Goal: Task Accomplishment & Management: Use online tool/utility

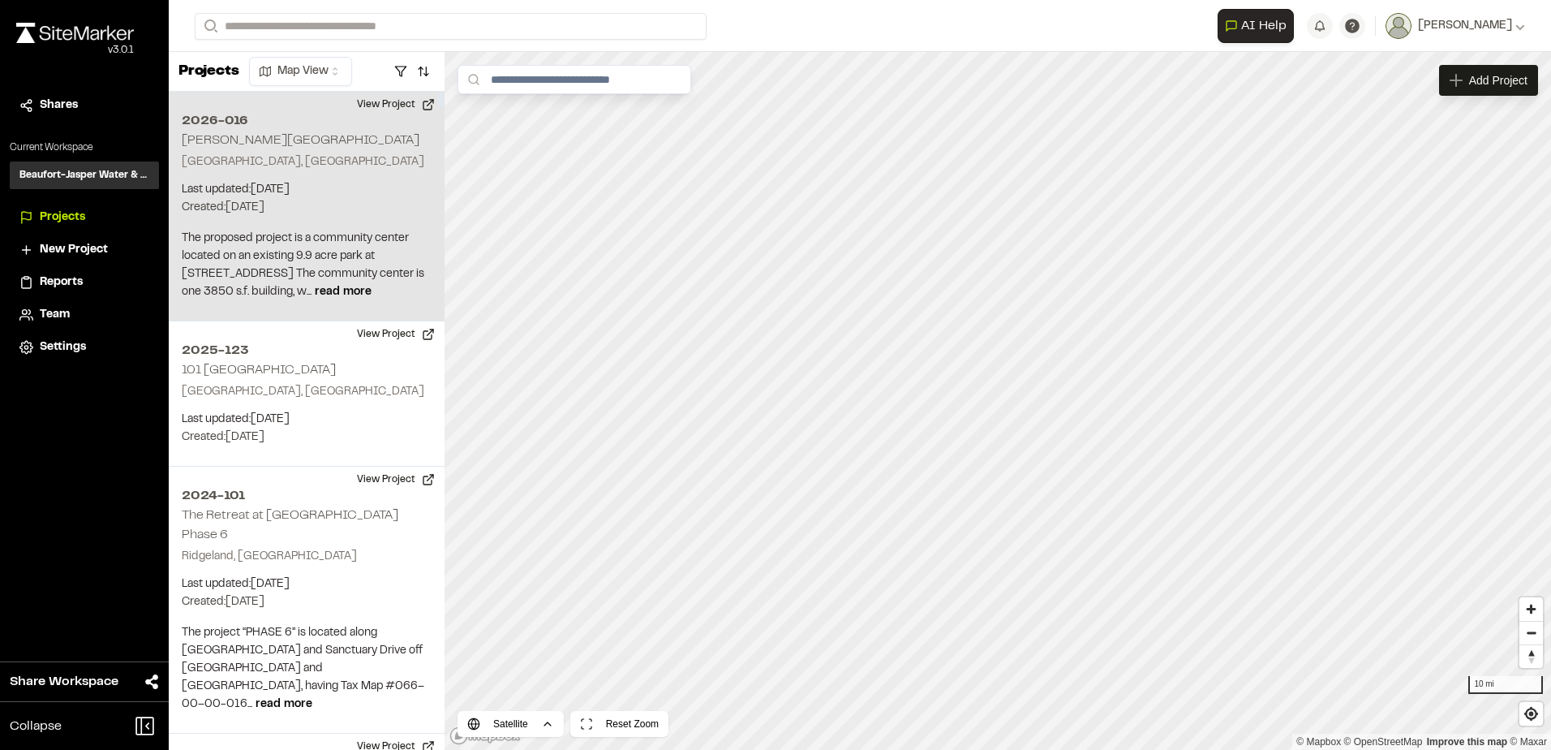
click at [265, 131] on div "2026-016 Wesley Felix Community Center St Helena Island, SC Last updated: Sep 1…" at bounding box center [307, 207] width 276 height 230
click at [387, 109] on button "View Project" at bounding box center [395, 105] width 97 height 26
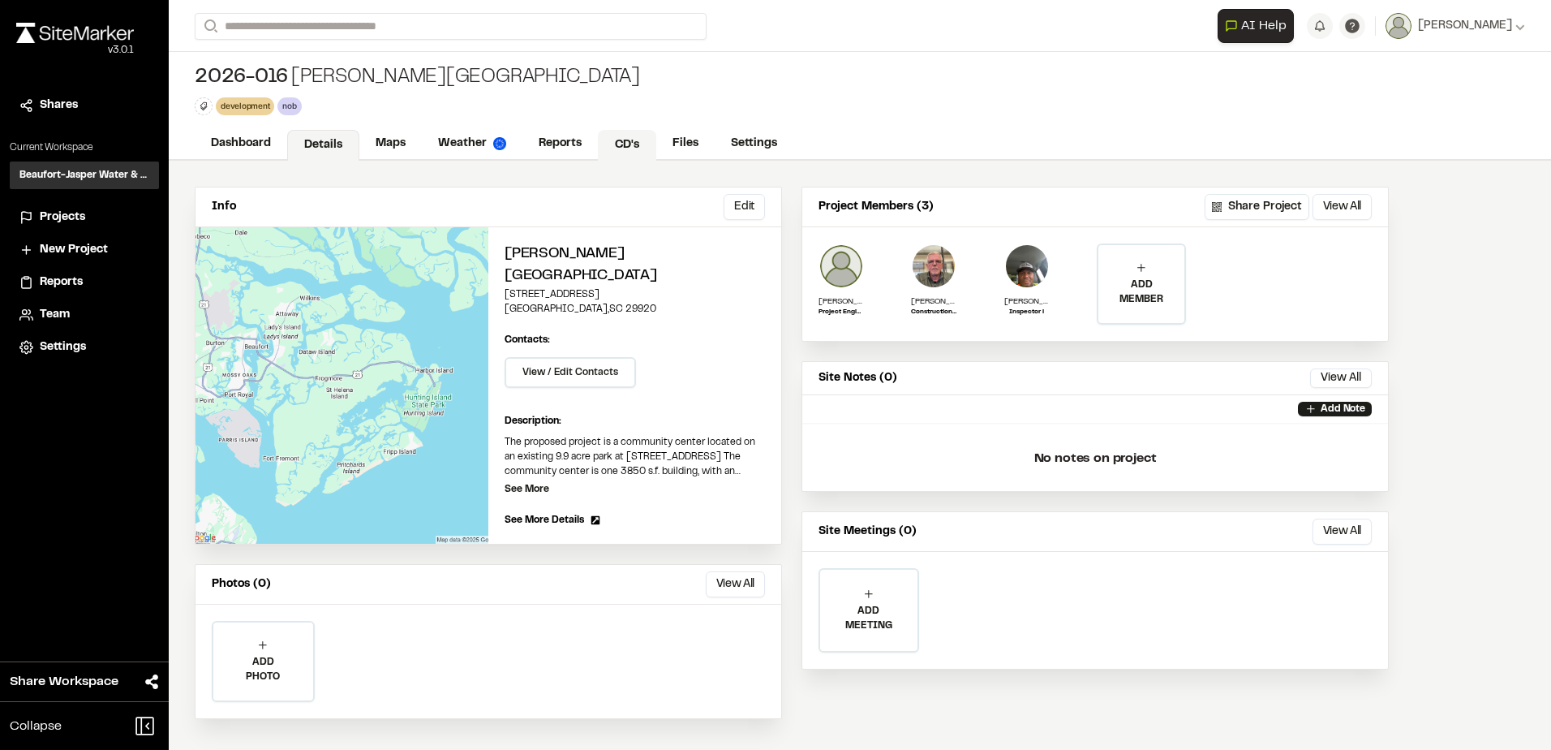
click at [621, 131] on link "CD's" at bounding box center [627, 145] width 58 height 31
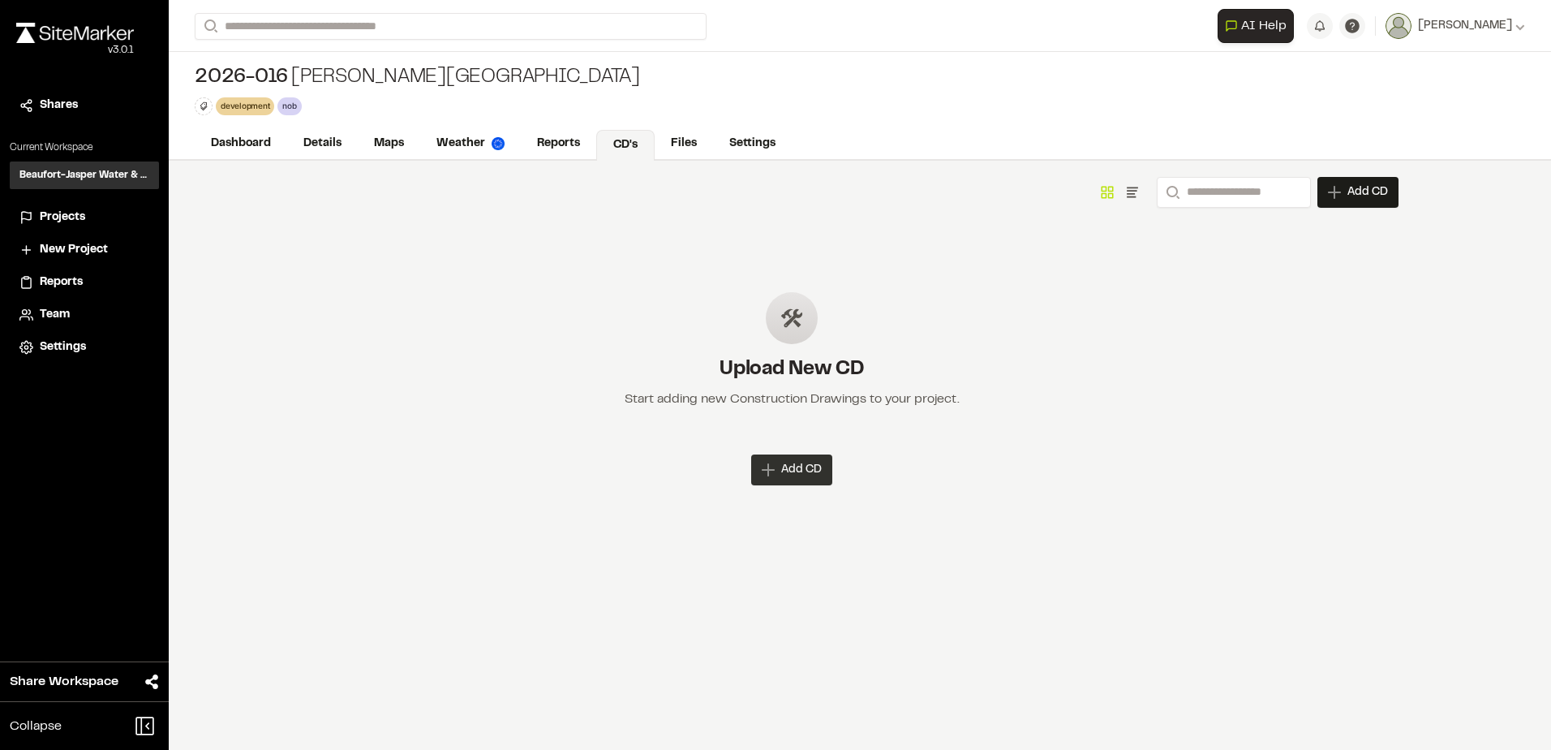
click at [802, 470] on span "Add CD" at bounding box center [801, 470] width 41 height 16
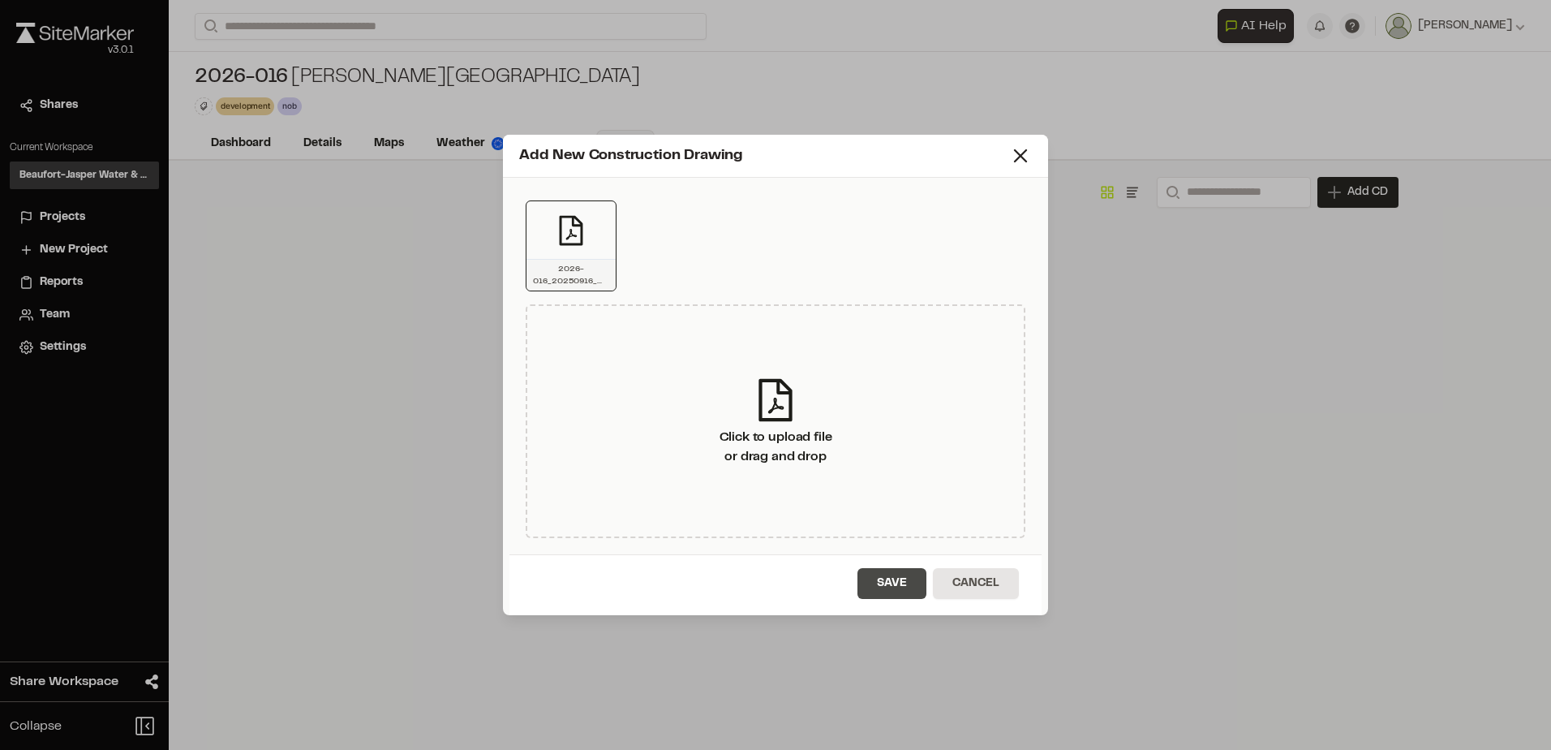
click at [902, 578] on button "Save" at bounding box center [891, 583] width 69 height 31
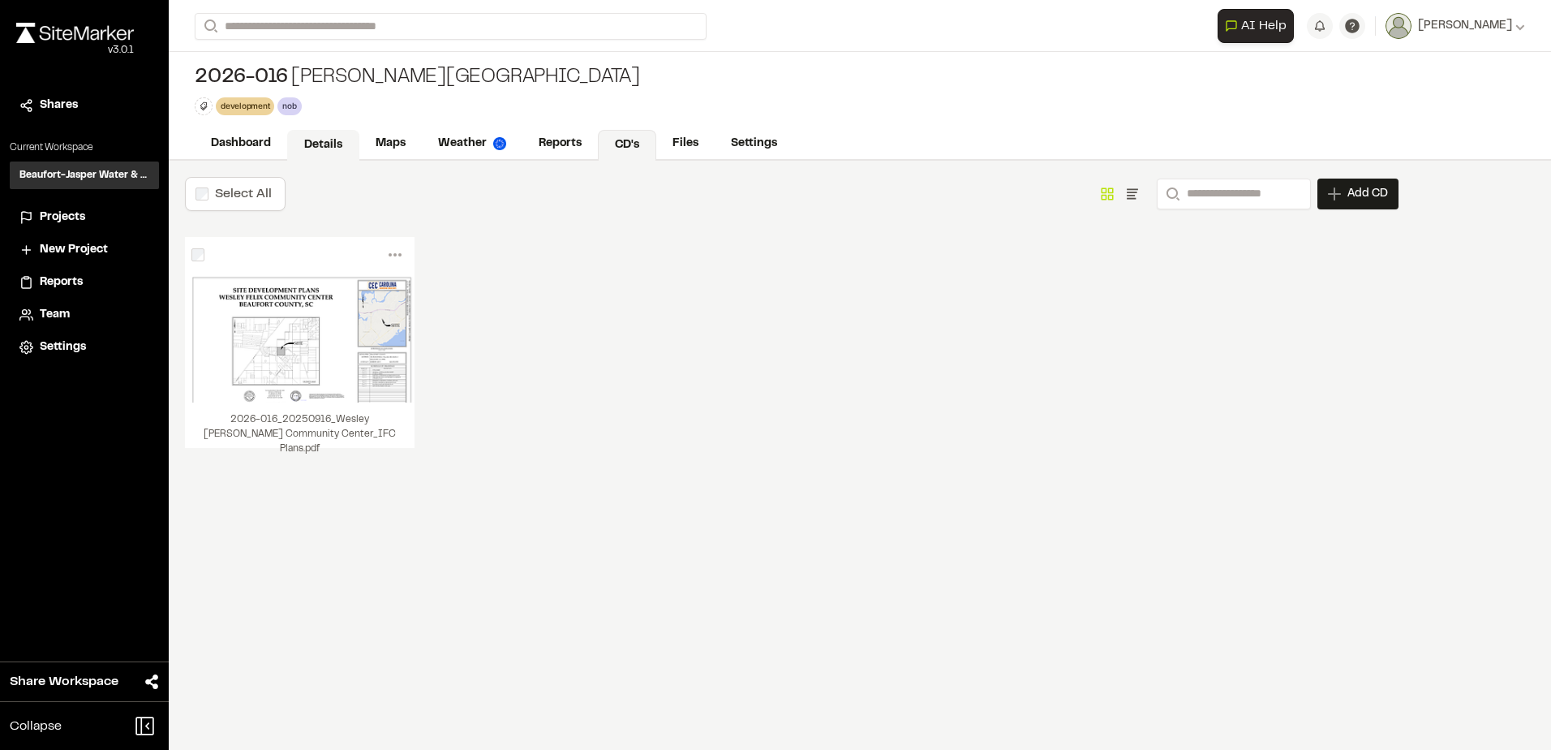
click at [342, 136] on link "Details" at bounding box center [323, 145] width 72 height 31
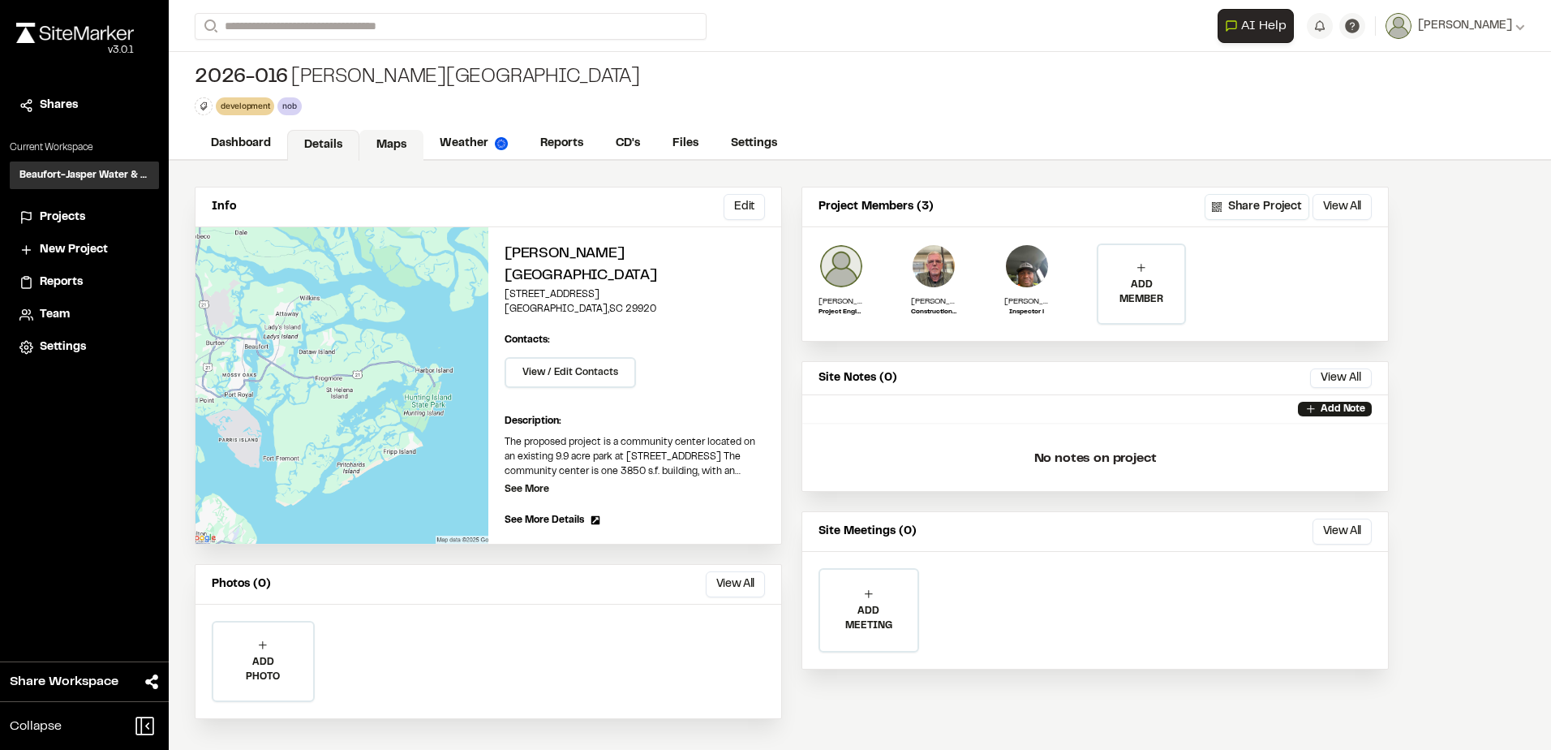
click at [393, 147] on link "Maps" at bounding box center [391, 145] width 64 height 31
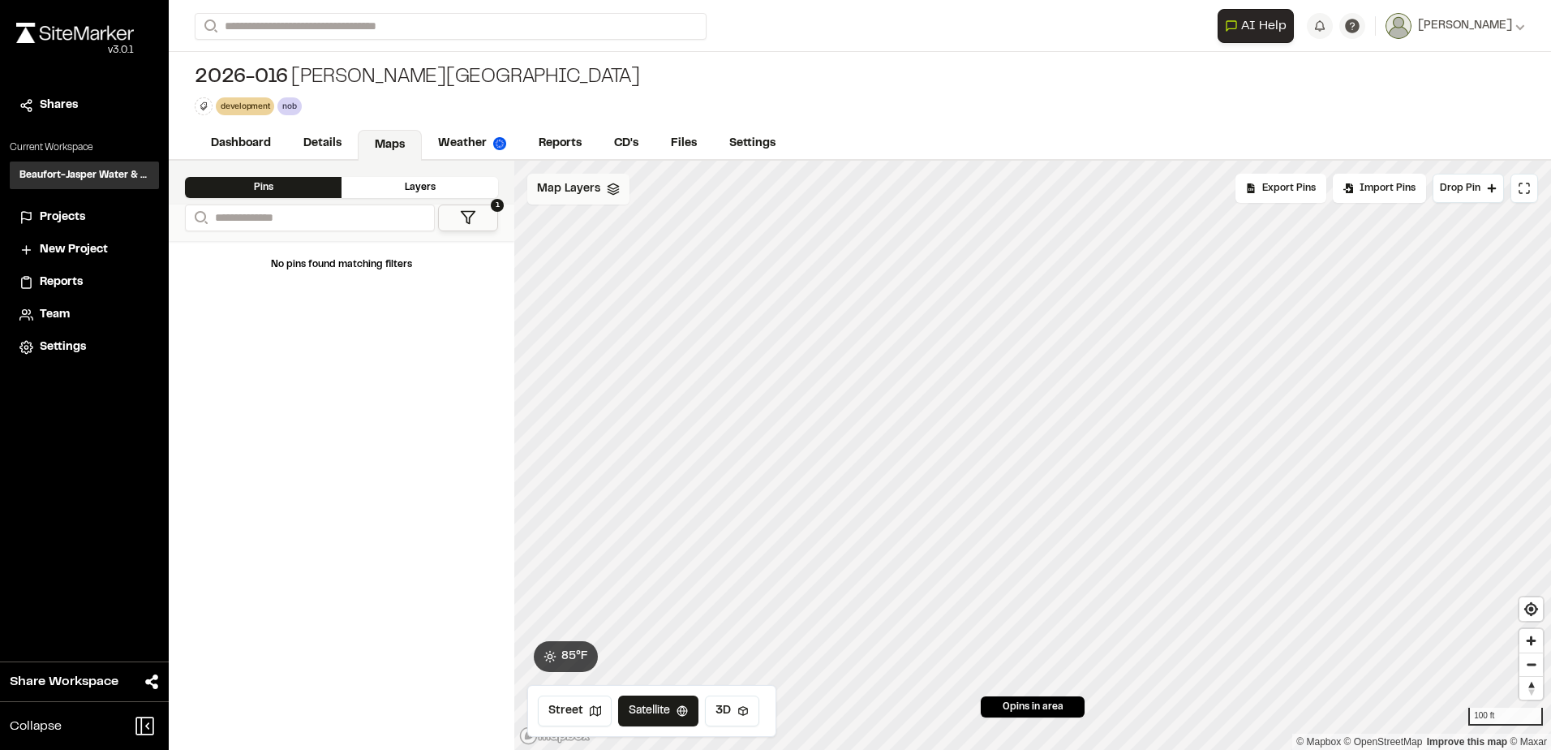
click at [578, 192] on span "Map Layers" at bounding box center [568, 189] width 63 height 18
click at [671, 191] on html "Close sidebar v 3.0.1 Shares Current Workspace Beaufort-Jasper Water & Sewer Au…" at bounding box center [775, 375] width 1551 height 750
click at [621, 215] on link "Add Layer" at bounding box center [629, 224] width 122 height 28
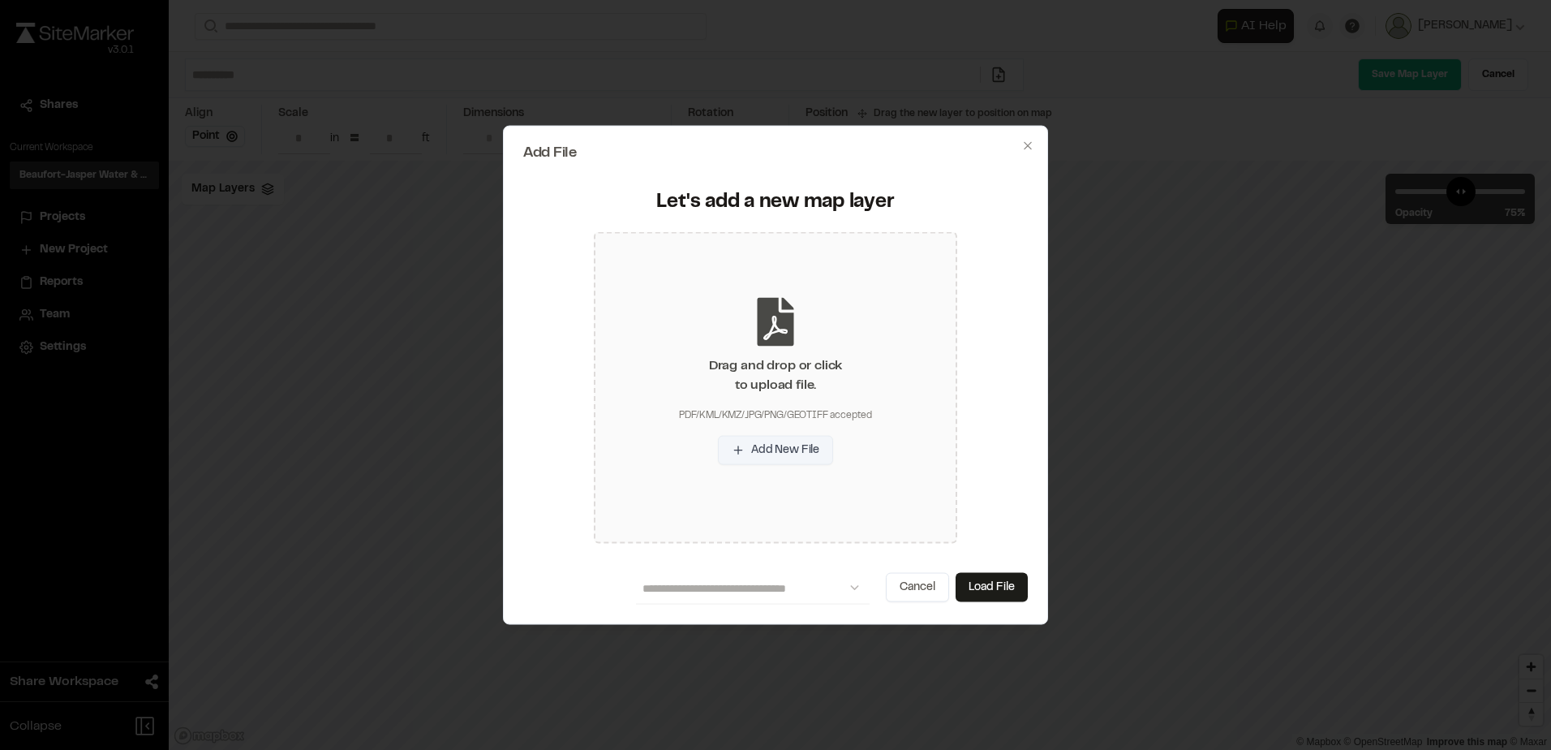
click at [766, 443] on button "Add New File" at bounding box center [775, 449] width 115 height 29
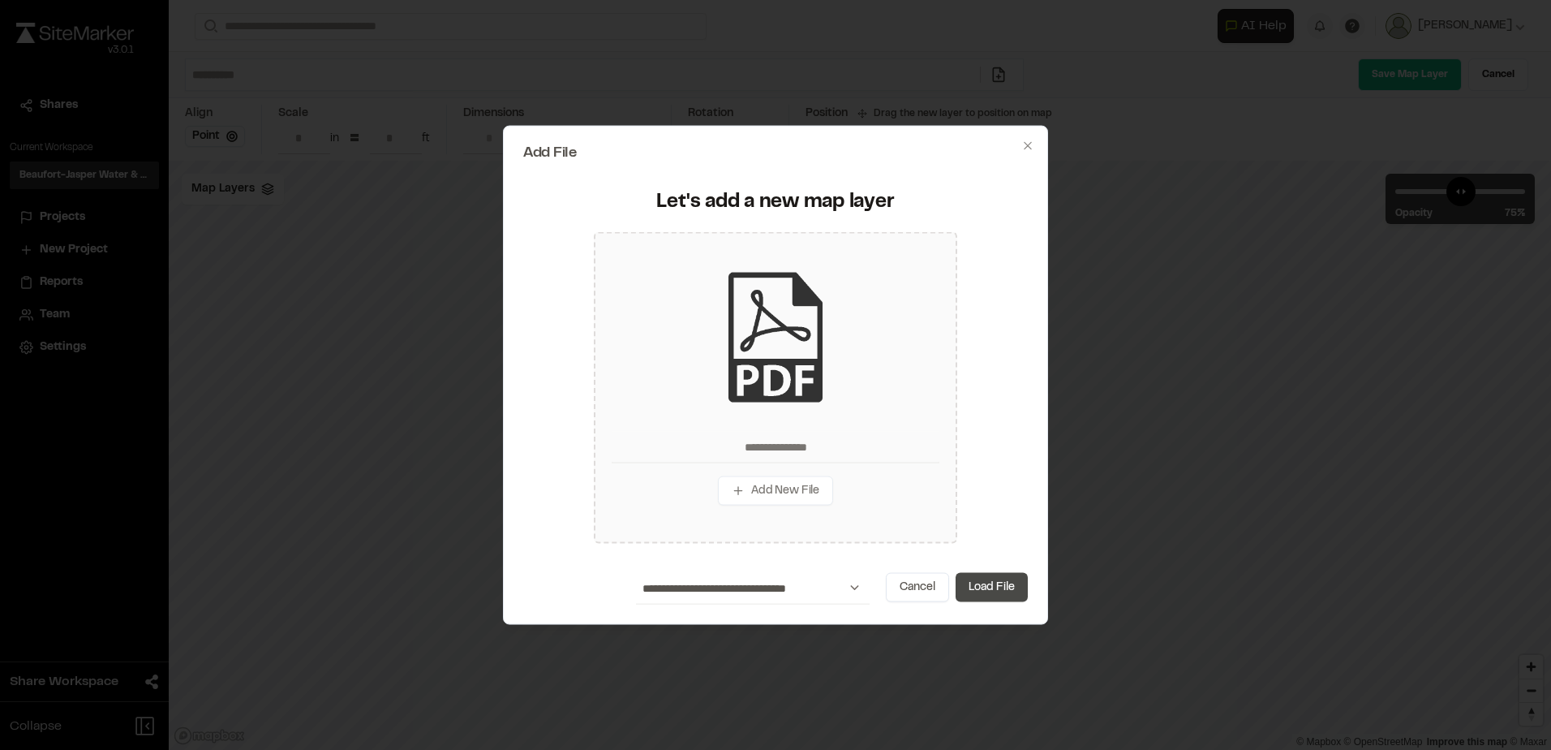
click at [970, 587] on button "Load File" at bounding box center [992, 586] width 72 height 29
type input "**********"
type input "****"
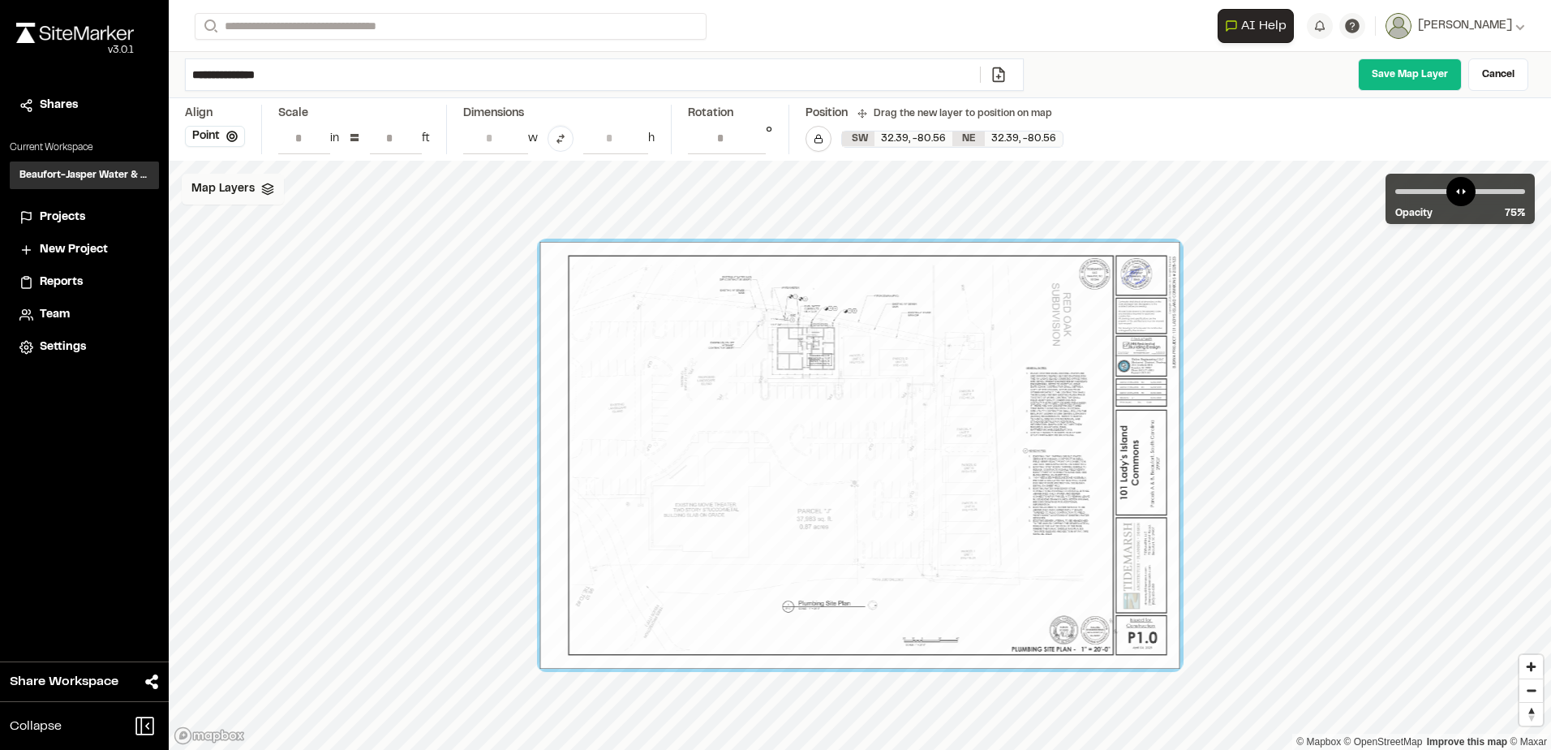
click at [253, 187] on div "Map Layers" at bounding box center [233, 189] width 102 height 31
click at [306, 256] on button at bounding box center [297, 256] width 19 height 19
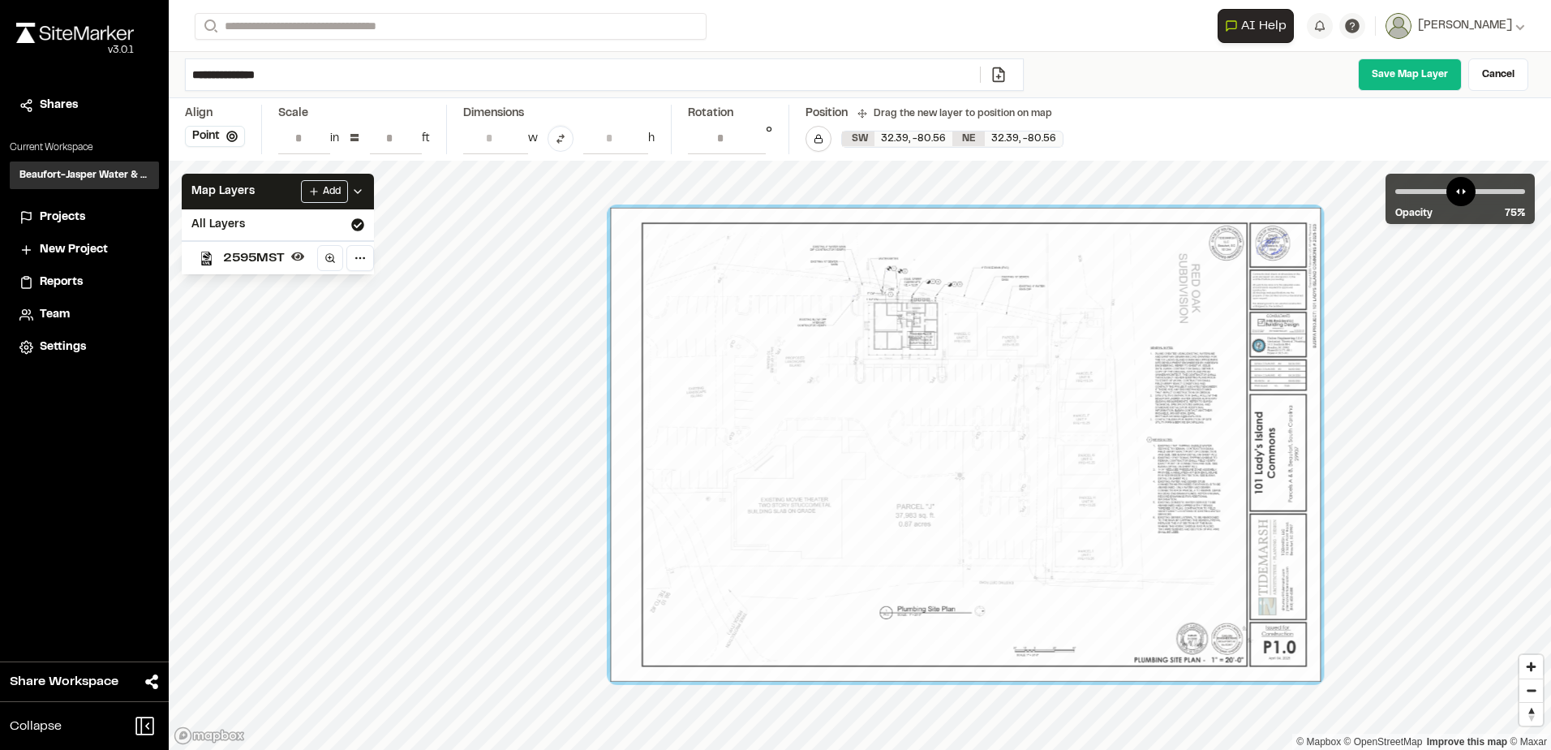
click at [408, 143] on input "**" at bounding box center [396, 137] width 52 height 31
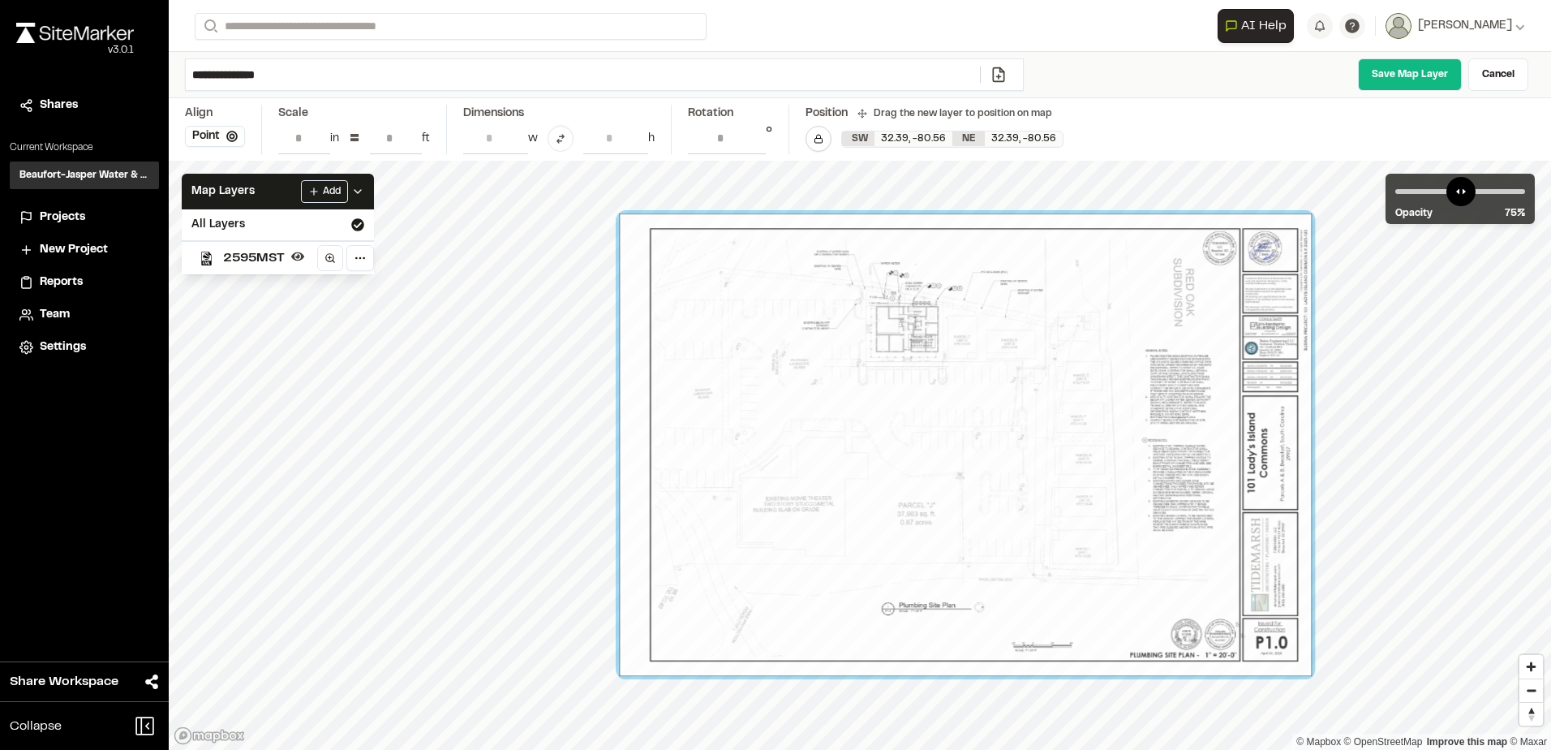
click at [402, 136] on input "**" at bounding box center [396, 137] width 52 height 31
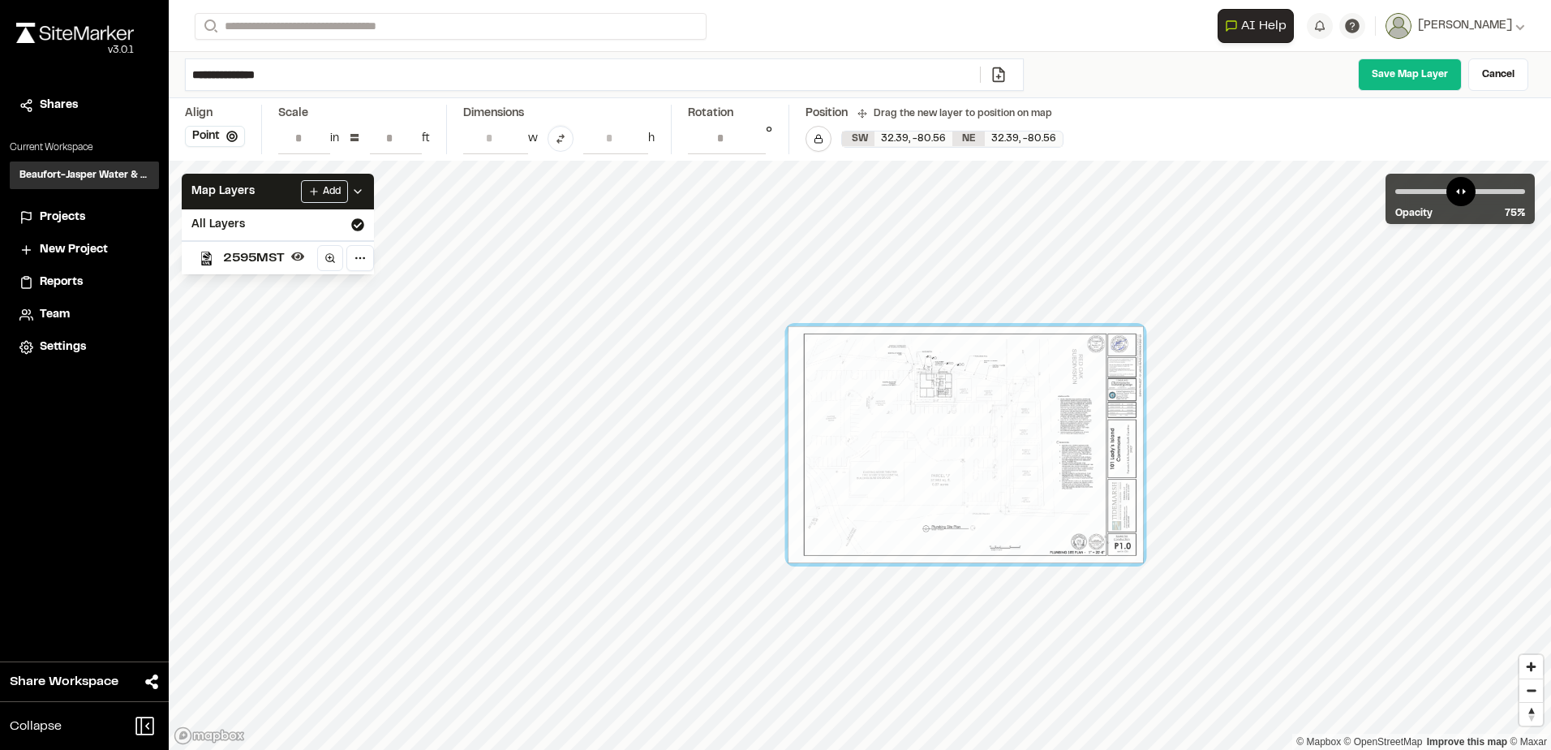
type input "**"
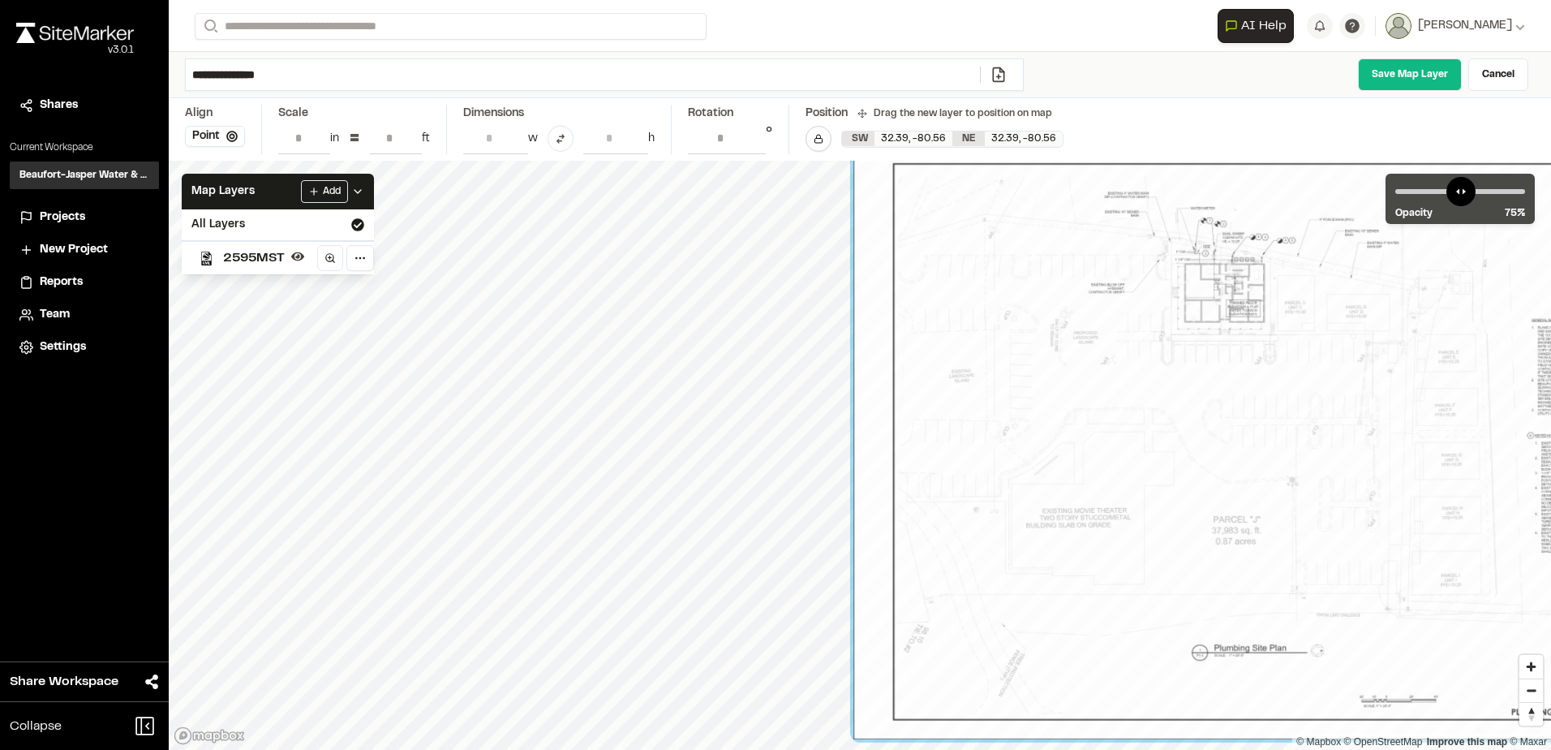
drag, startPoint x: 1159, startPoint y: 366, endPoint x: 1530, endPoint y: 372, distance: 370.8
click at [1530, 372] on div at bounding box center [1299, 441] width 892 height 595
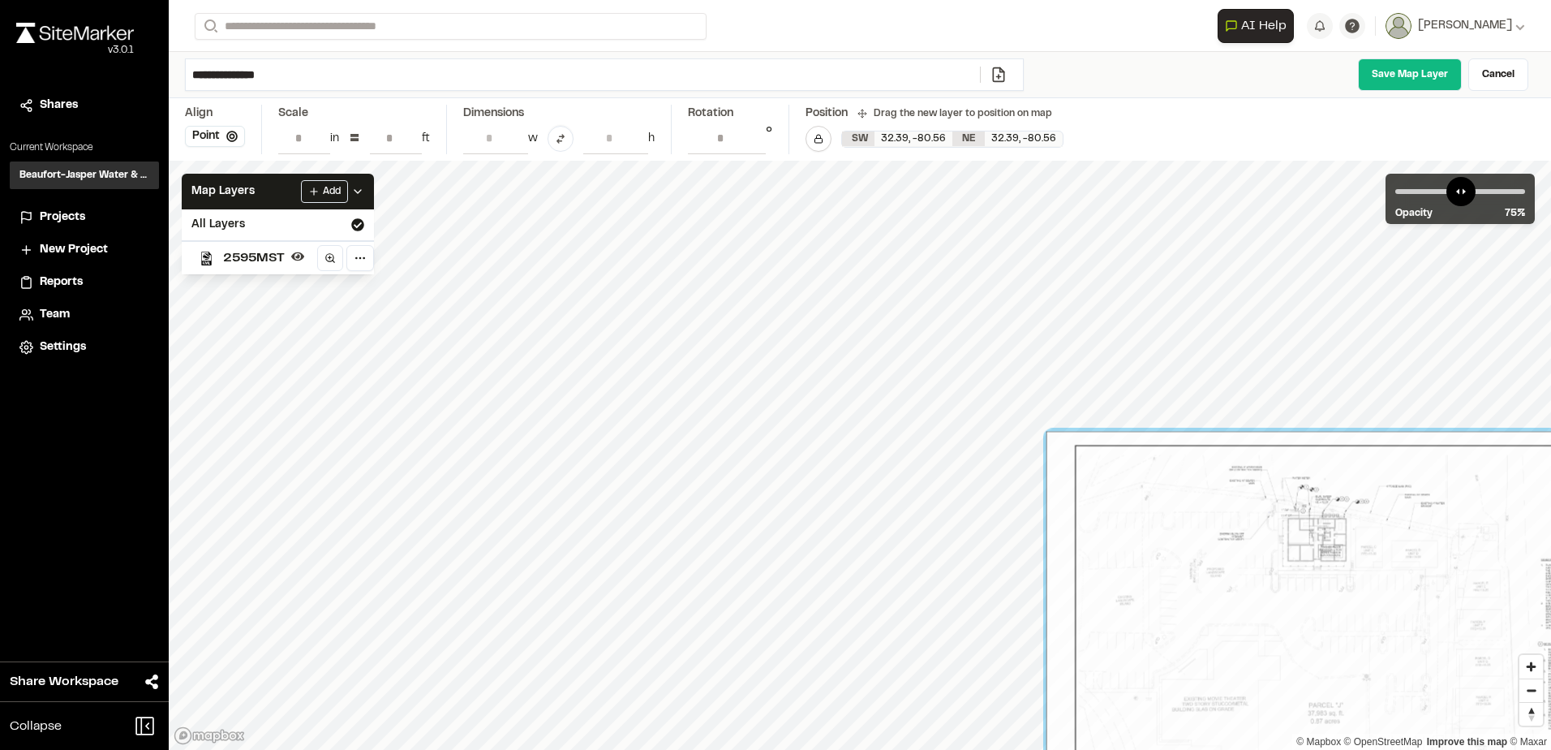
drag, startPoint x: 1013, startPoint y: 637, endPoint x: 1094, endPoint y: 737, distance: 129.2
click at [1187, 749] on html "Close sidebar v 3.0.1 Shares Current Workspace Beaufort-Jasper Water & Sewer Au…" at bounding box center [775, 375] width 1551 height 750
drag, startPoint x: 1488, startPoint y: 185, endPoint x: 1502, endPoint y: 187, distance: 13.9
type input "**"
click at [1502, 189] on input "range" at bounding box center [1460, 191] width 130 height 5
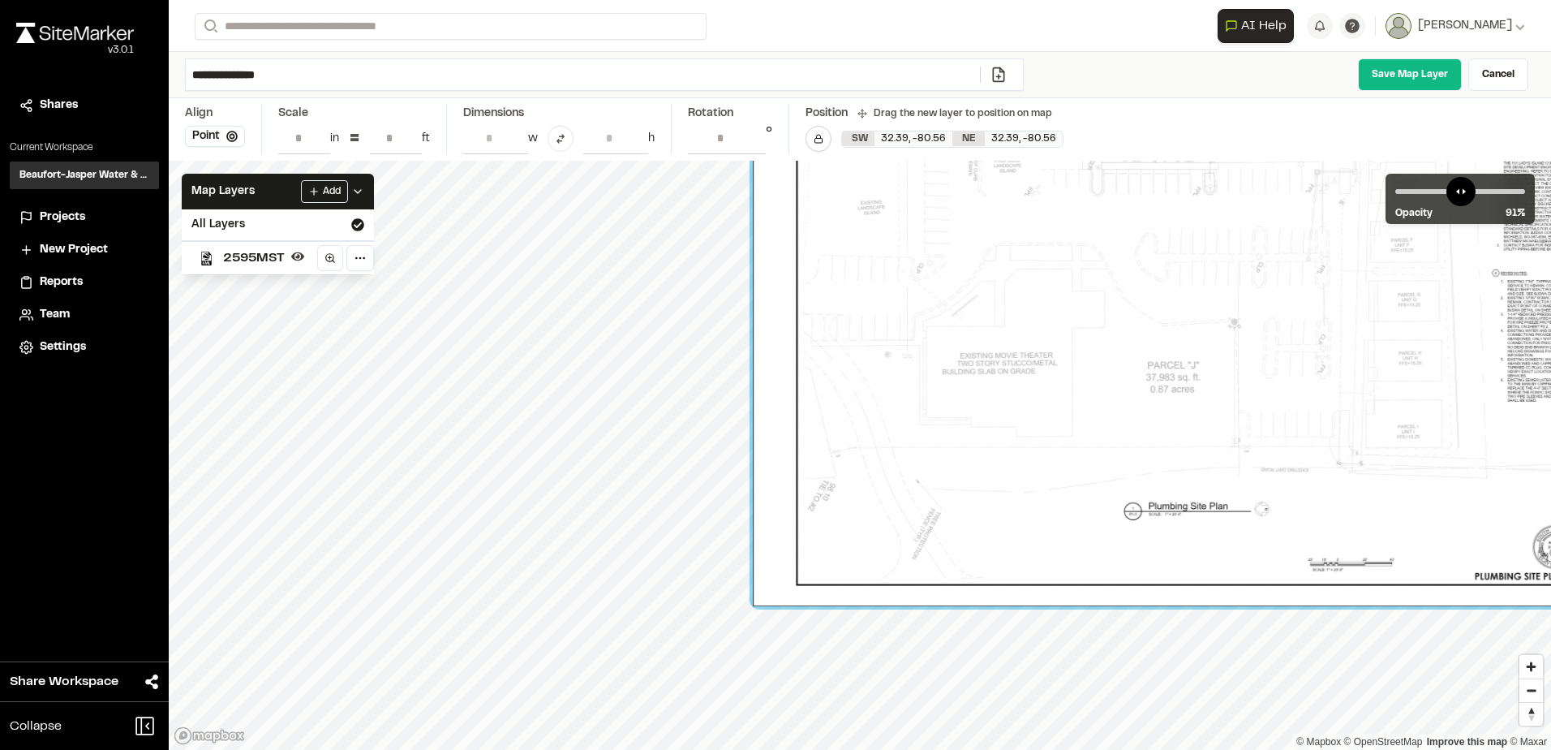
click at [1257, 348] on div at bounding box center [1242, 280] width 979 height 652
click at [1042, 343] on div at bounding box center [1242, 280] width 979 height 652
click at [1479, 70] on link "Cancel" at bounding box center [1498, 74] width 60 height 32
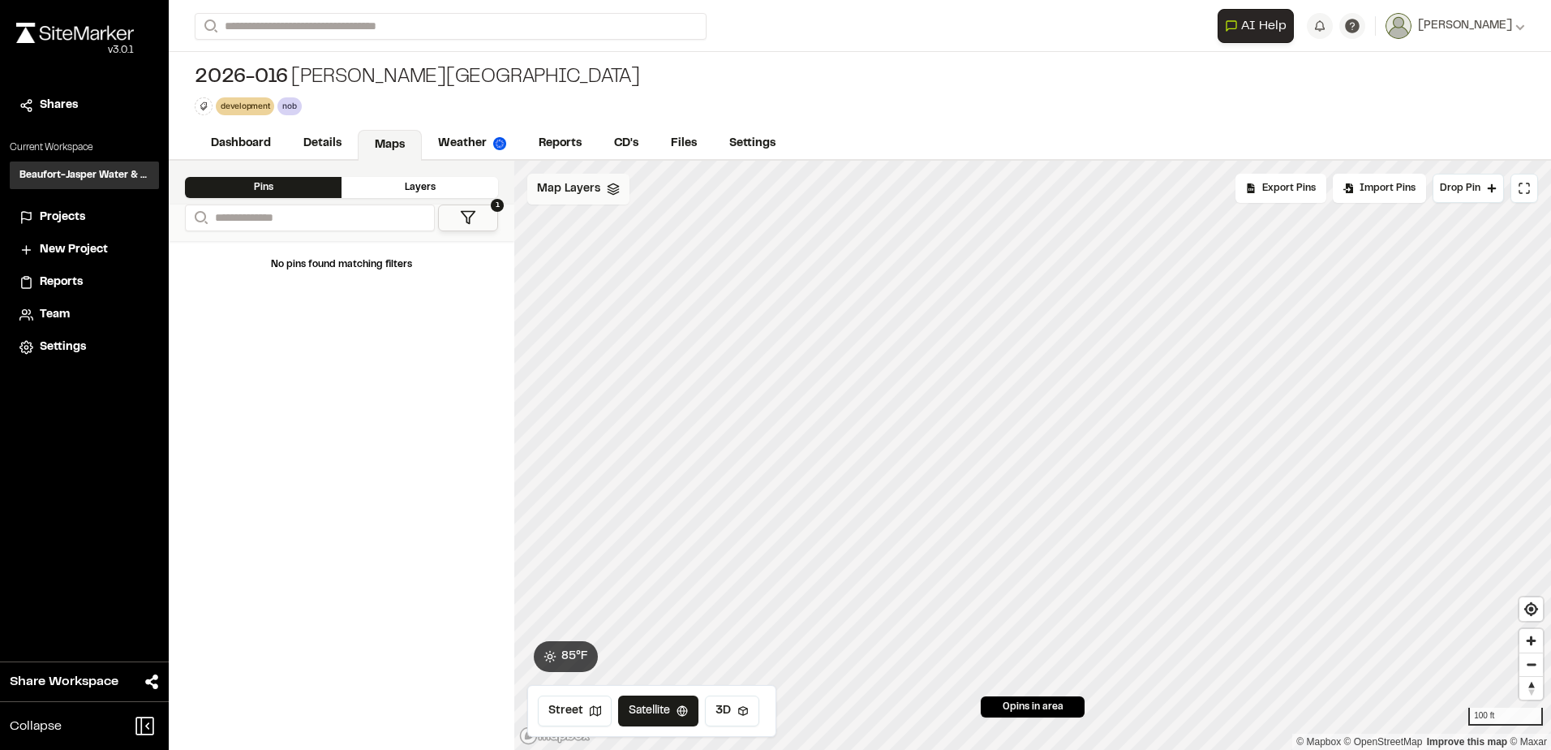
click at [558, 191] on span "Map Layers" at bounding box center [568, 189] width 63 height 18
click at [663, 189] on html "Close sidebar v 3.0.1 Shares Current Workspace Beaufort-Jasper Water & Sewer Au…" at bounding box center [775, 375] width 1551 height 750
click at [642, 217] on link "Add Layer" at bounding box center [629, 224] width 122 height 28
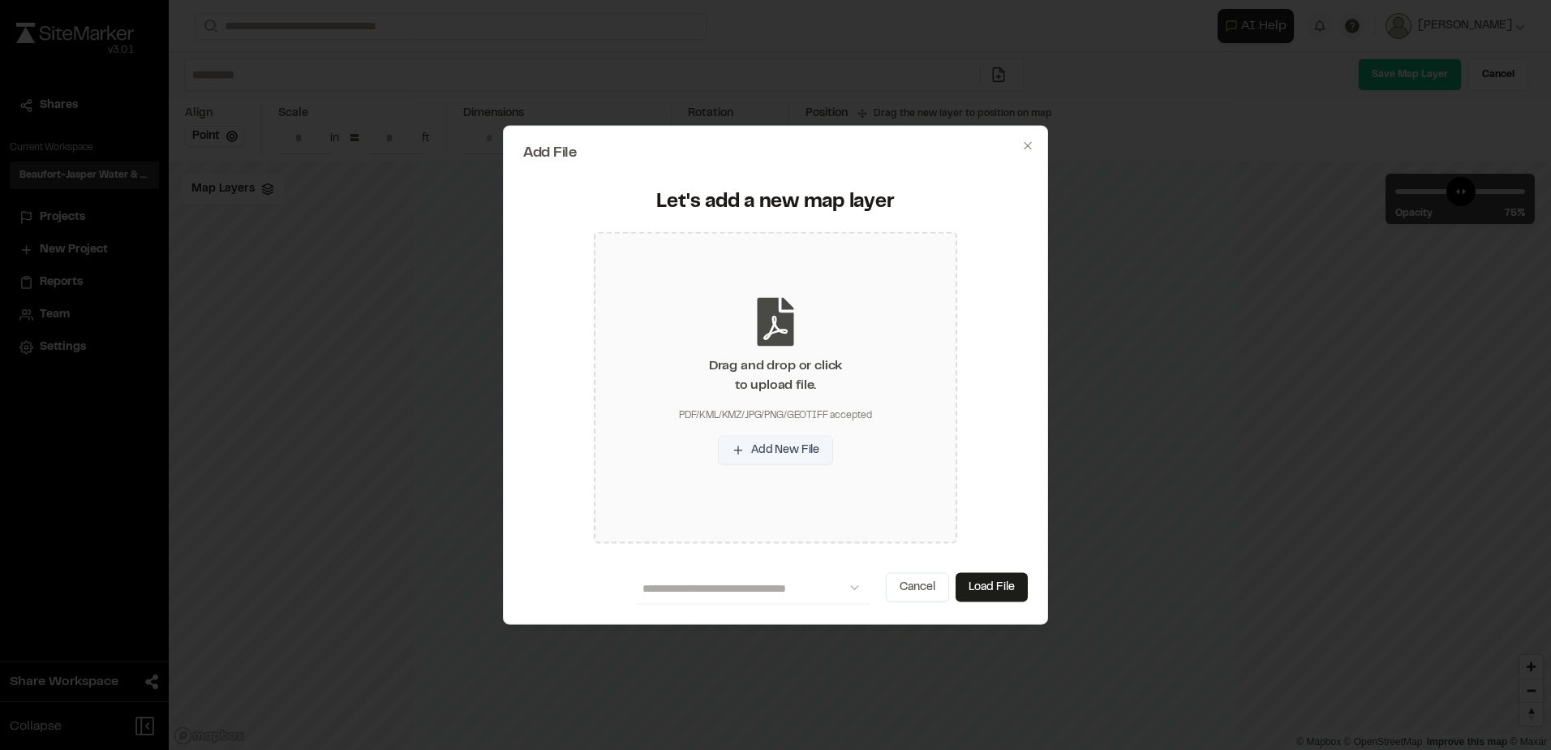
click at [762, 444] on button "Add New File" at bounding box center [775, 449] width 115 height 29
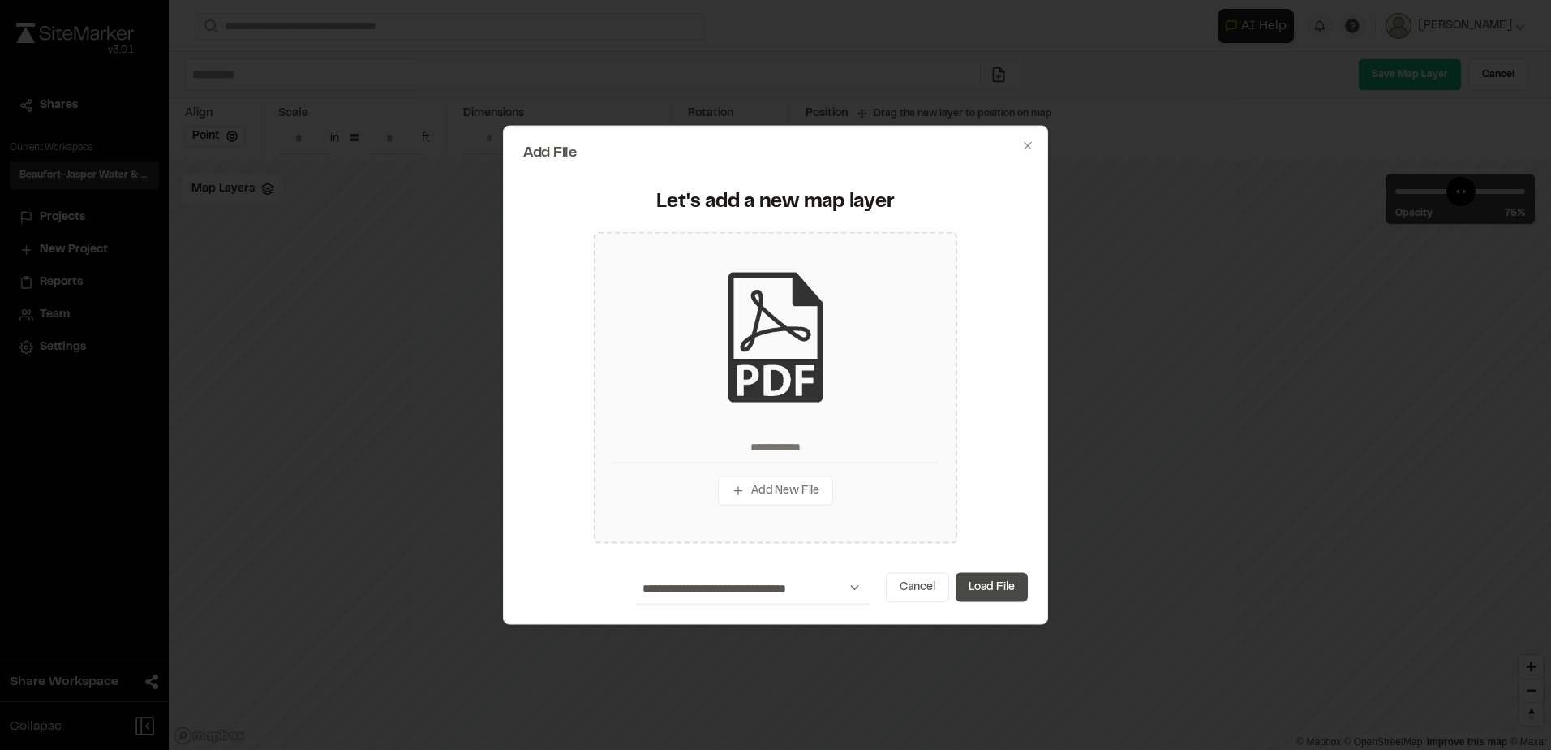
click at [983, 589] on button "Load File" at bounding box center [992, 586] width 72 height 29
type input "**********"
type input "****"
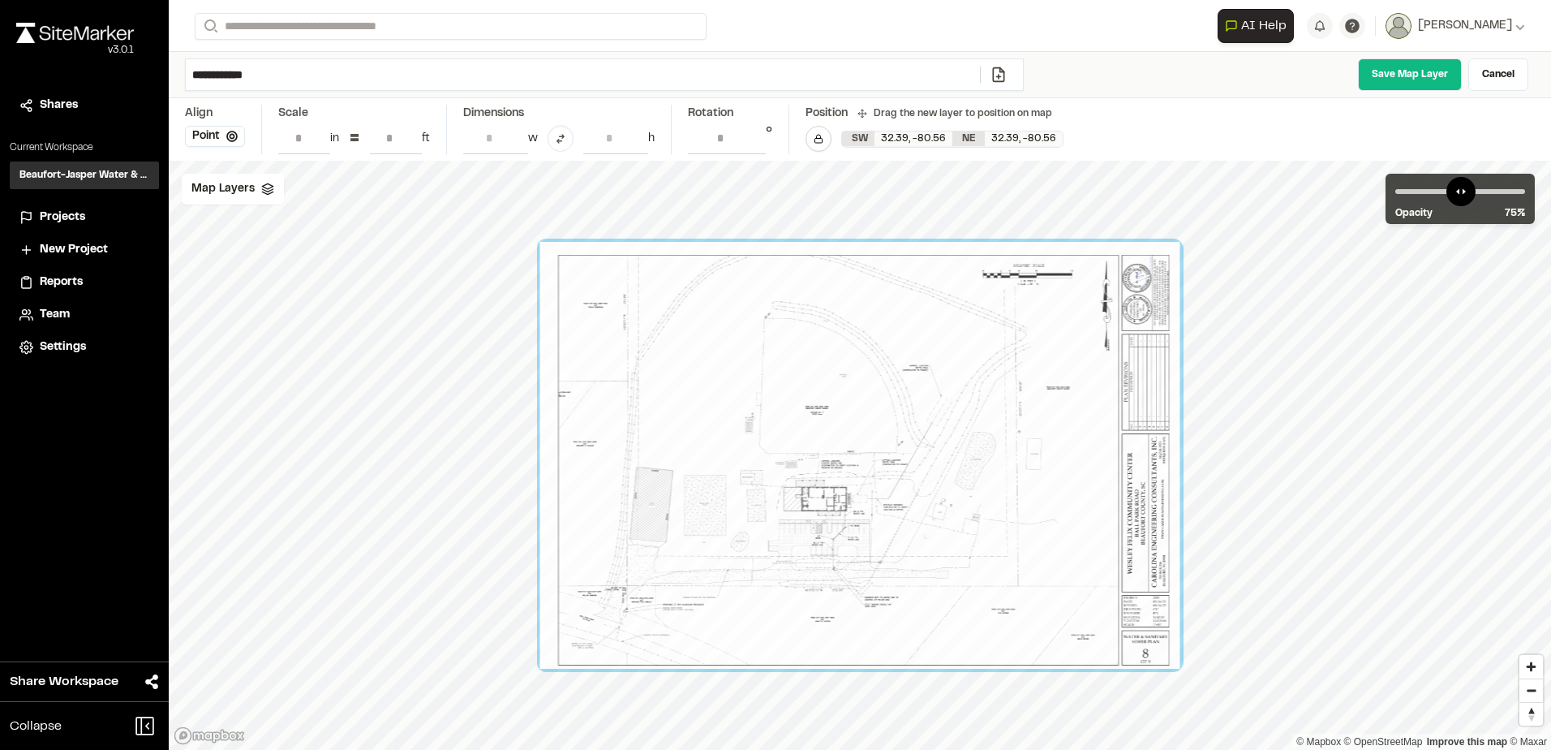
click at [397, 142] on input "**" at bounding box center [396, 137] width 52 height 31
click at [392, 141] on input "**" at bounding box center [396, 137] width 52 height 31
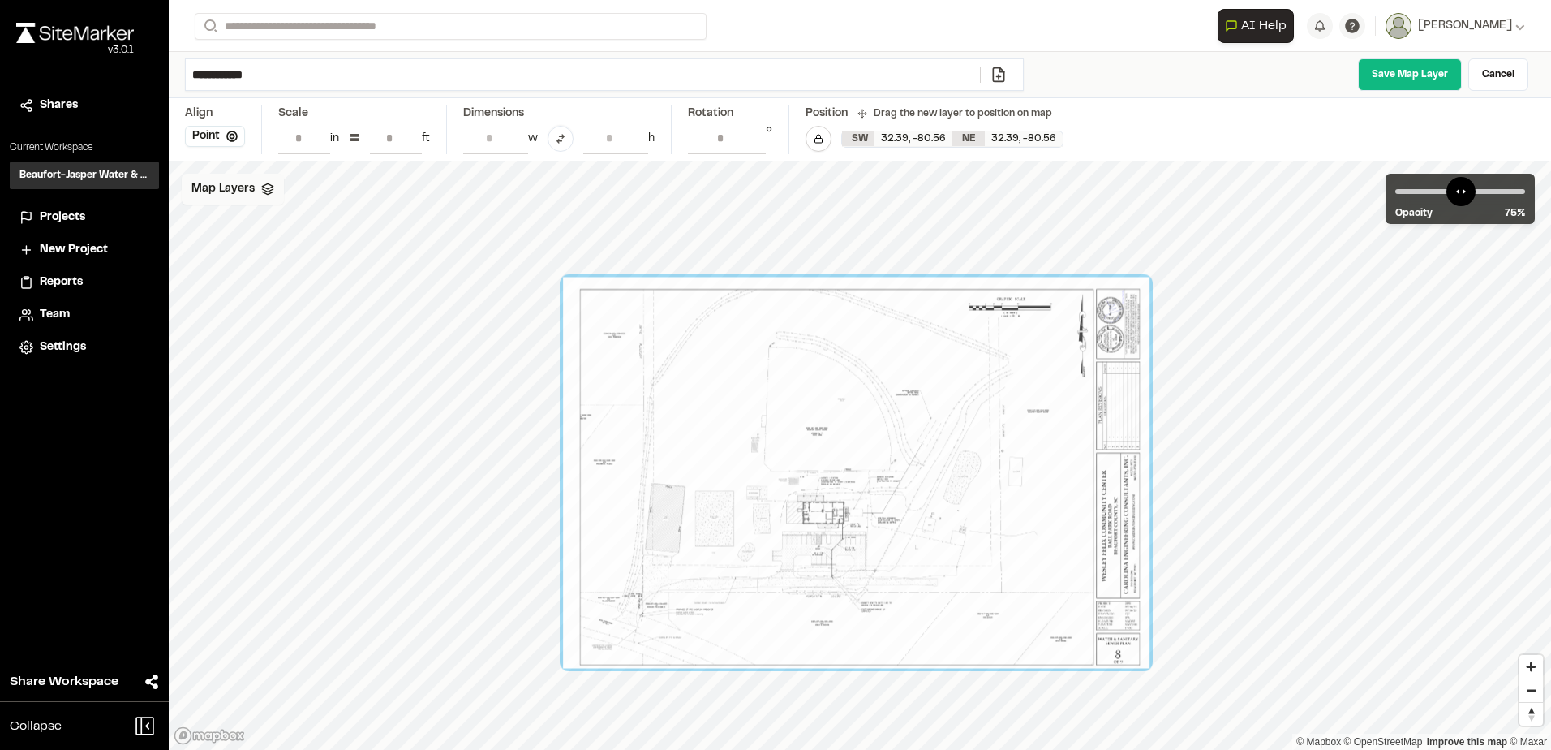
click at [229, 185] on span "Map Layers" at bounding box center [222, 189] width 63 height 18
click at [296, 255] on icon at bounding box center [297, 256] width 13 height 11
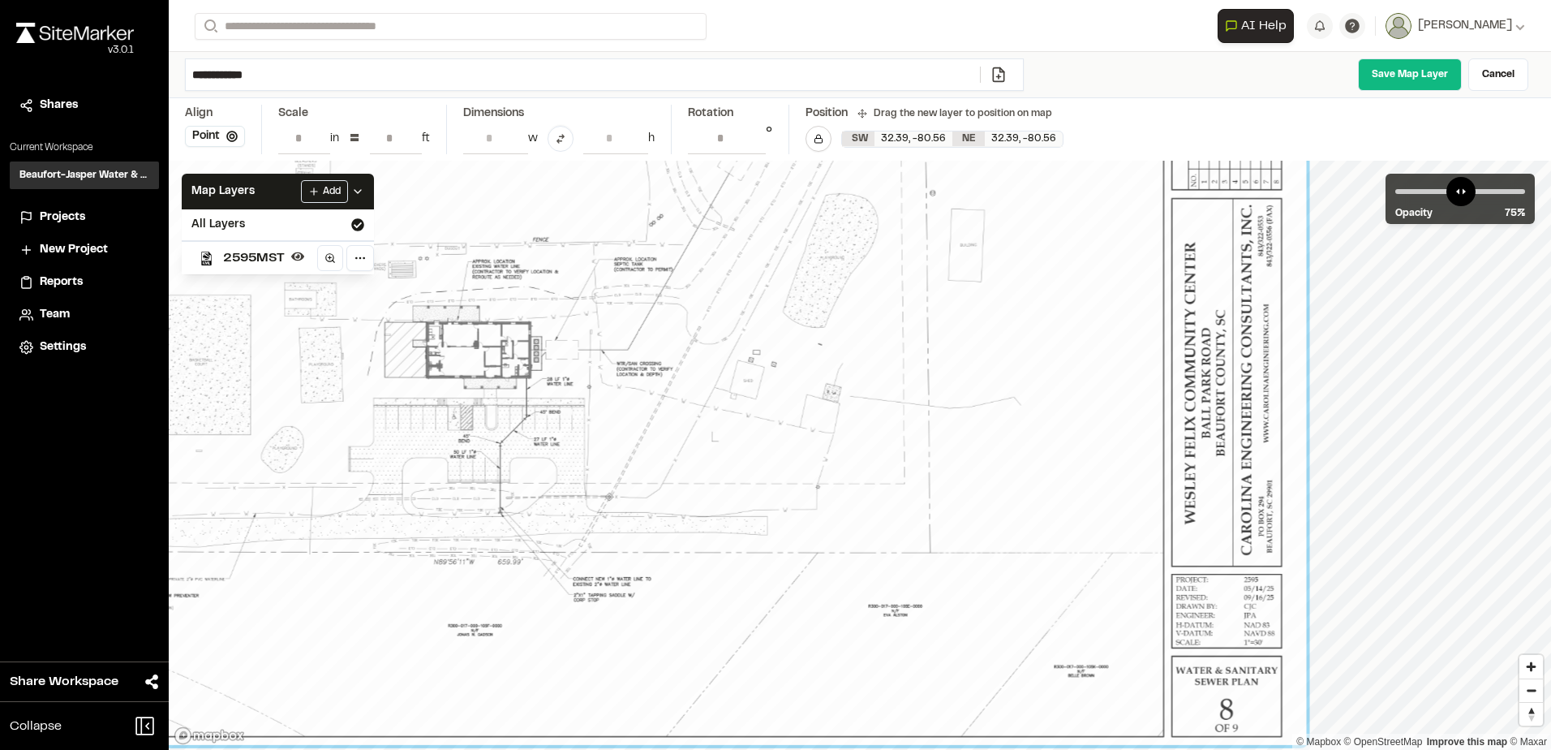
click at [388, 136] on input "**" at bounding box center [396, 137] width 52 height 31
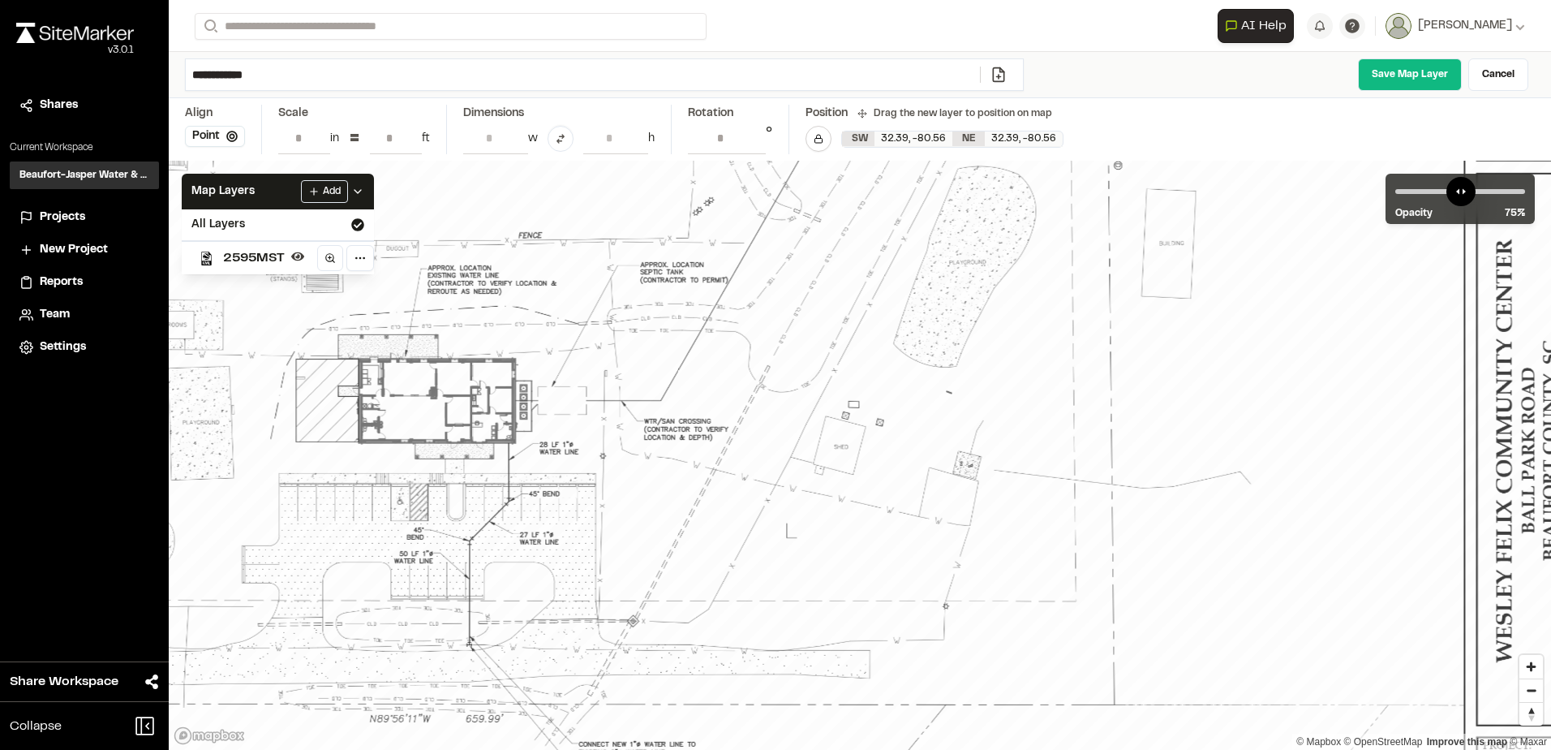
type input "**"
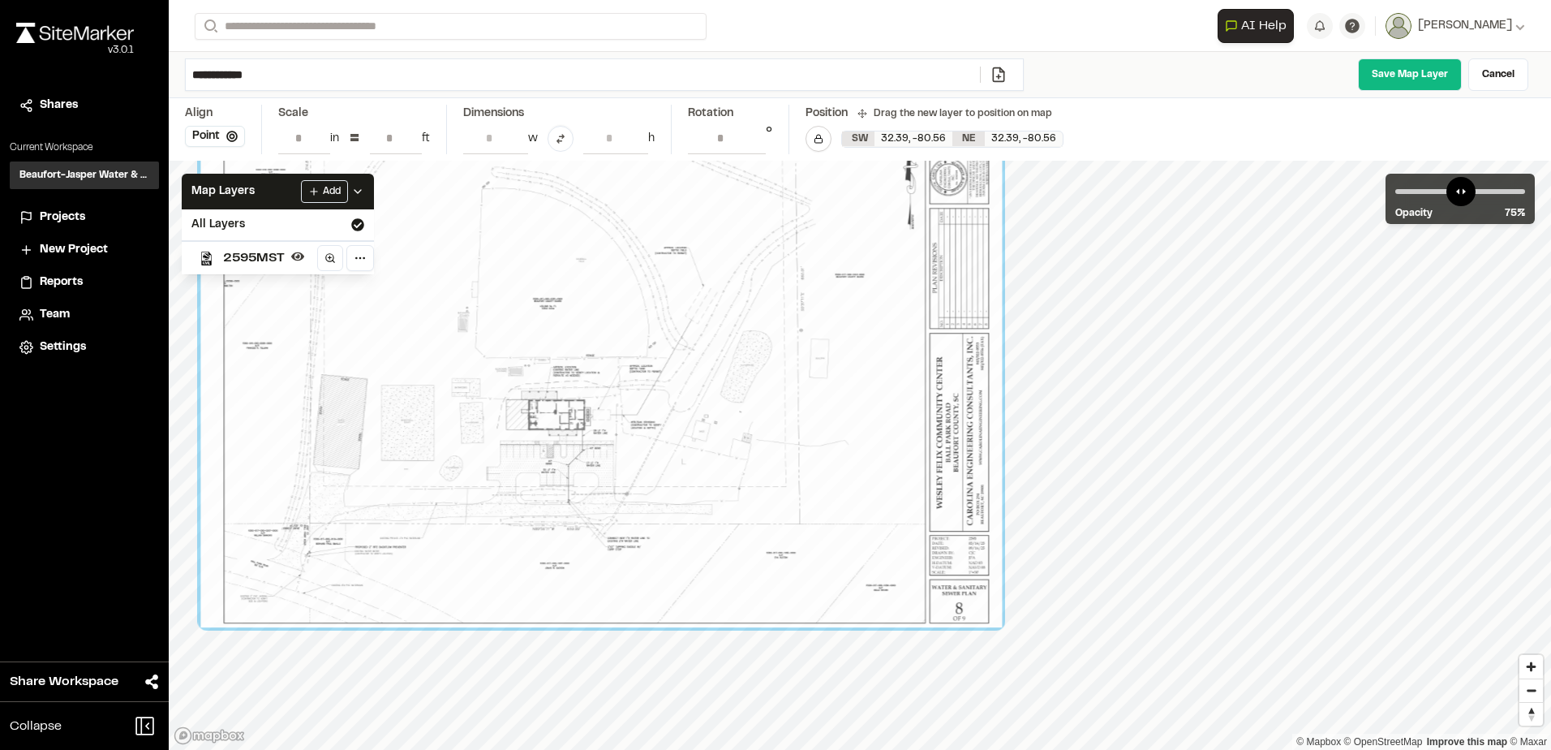
drag, startPoint x: 600, startPoint y: 520, endPoint x: 772, endPoint y: 500, distance: 173.2
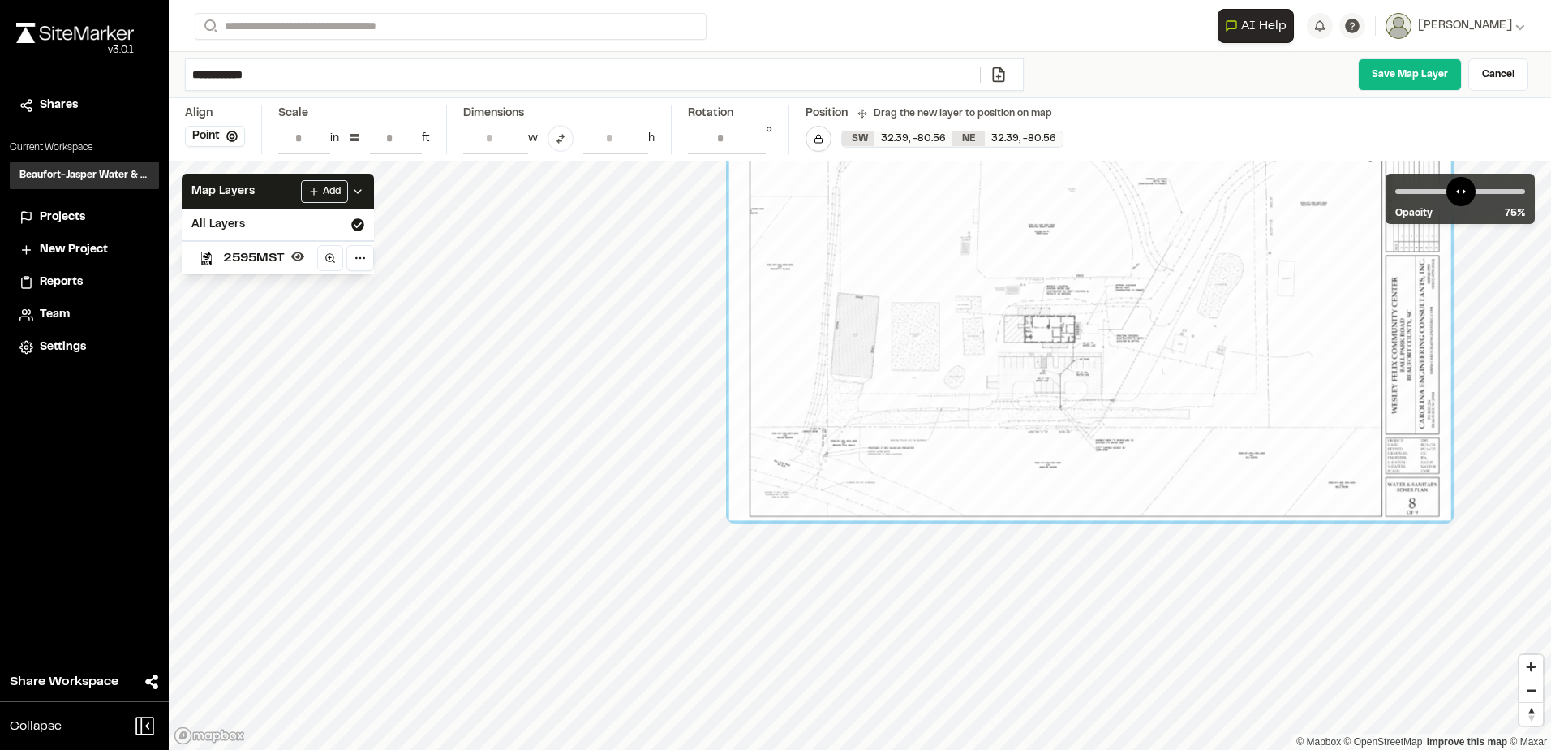
drag, startPoint x: 827, startPoint y: 481, endPoint x: 1317, endPoint y: 312, distance: 518.5
click at [1332, 312] on div at bounding box center [1090, 279] width 722 height 481
drag, startPoint x: 1482, startPoint y: 191, endPoint x: 1506, endPoint y: 195, distance: 23.7
type input "**"
click at [1506, 194] on input "range" at bounding box center [1460, 191] width 130 height 5
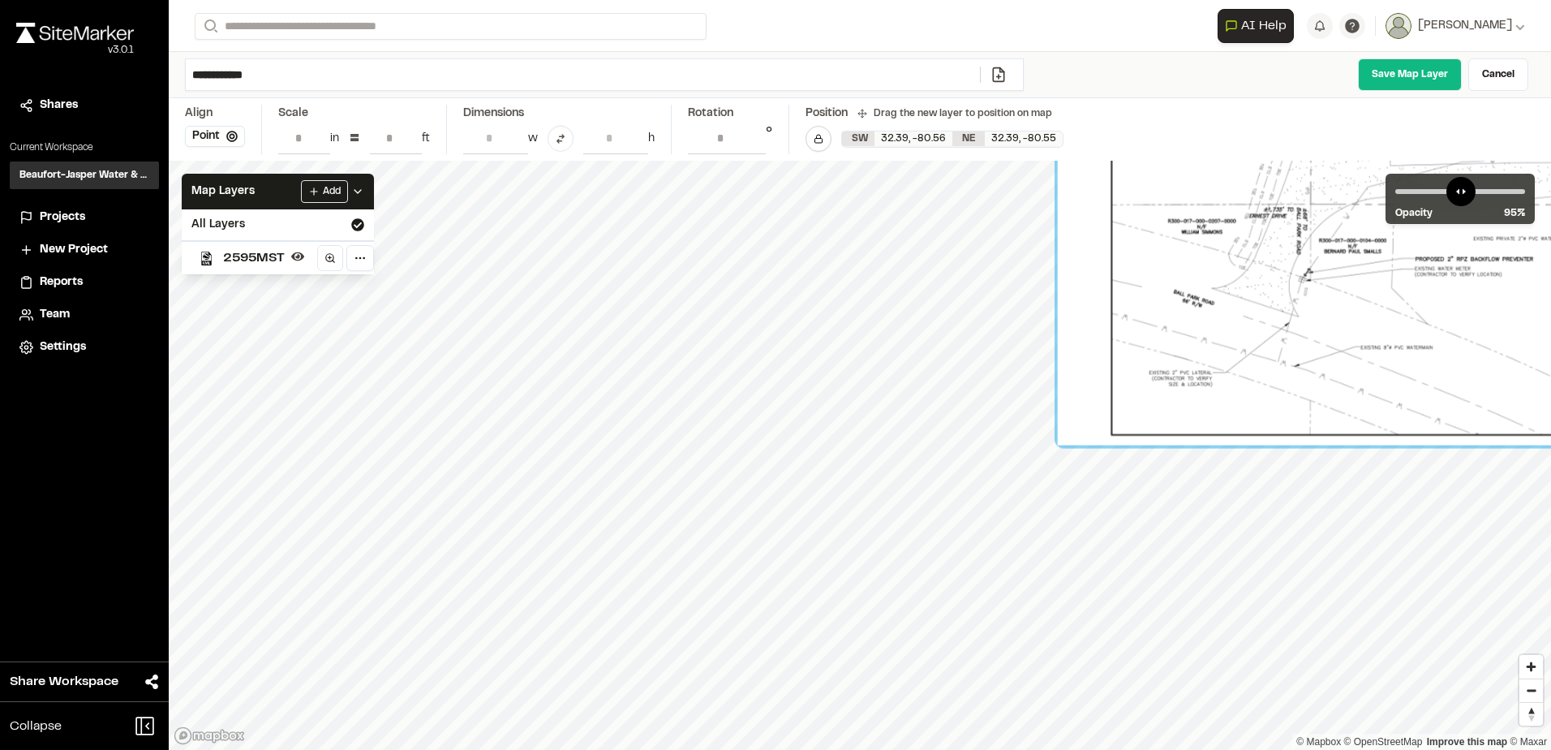
click at [1550, 496] on html "Close sidebar v 3.0.1 Shares Current Workspace Beaufort-Jasper Water & Sewer Au…" at bounding box center [775, 375] width 1551 height 750
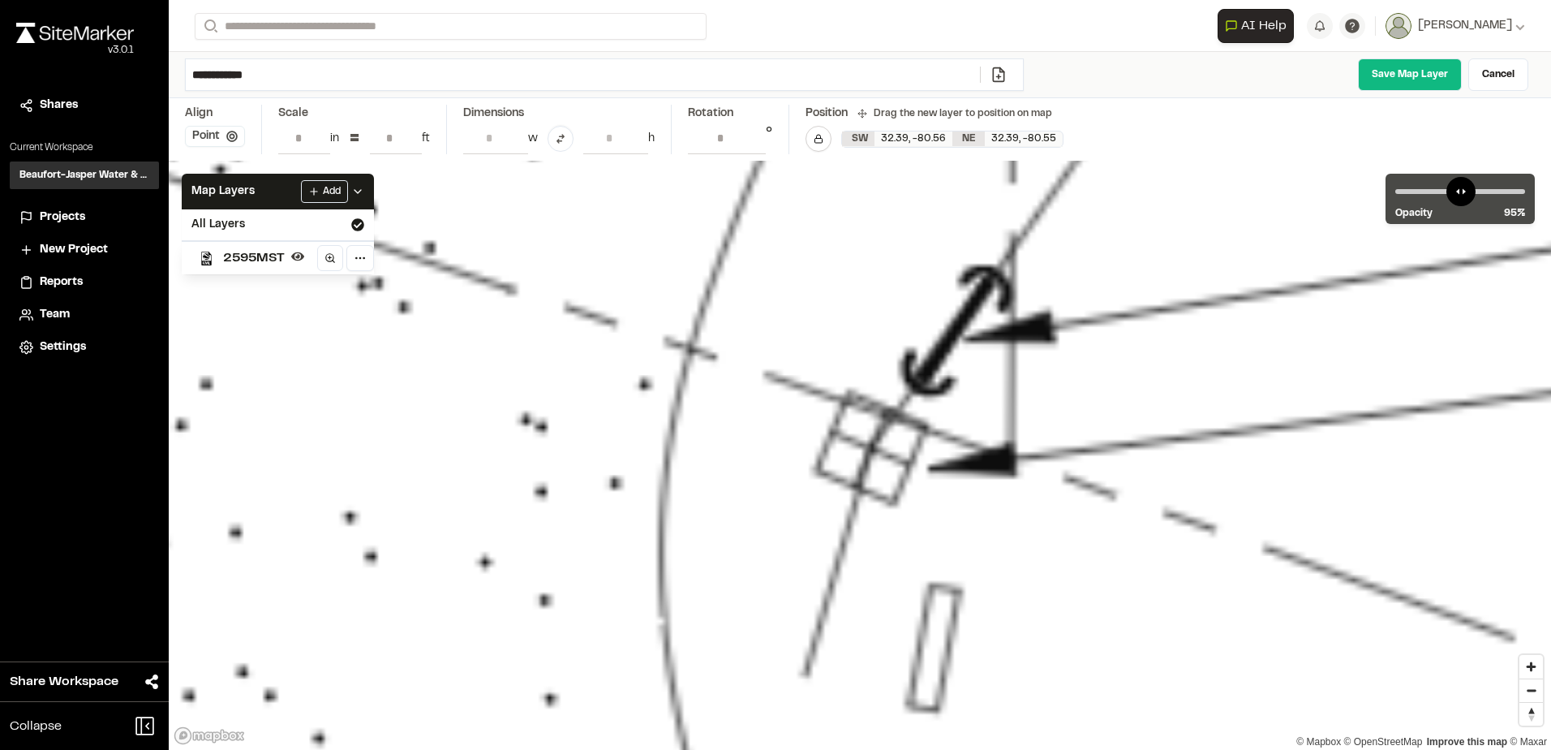
click at [208, 130] on button "Point" at bounding box center [215, 136] width 60 height 21
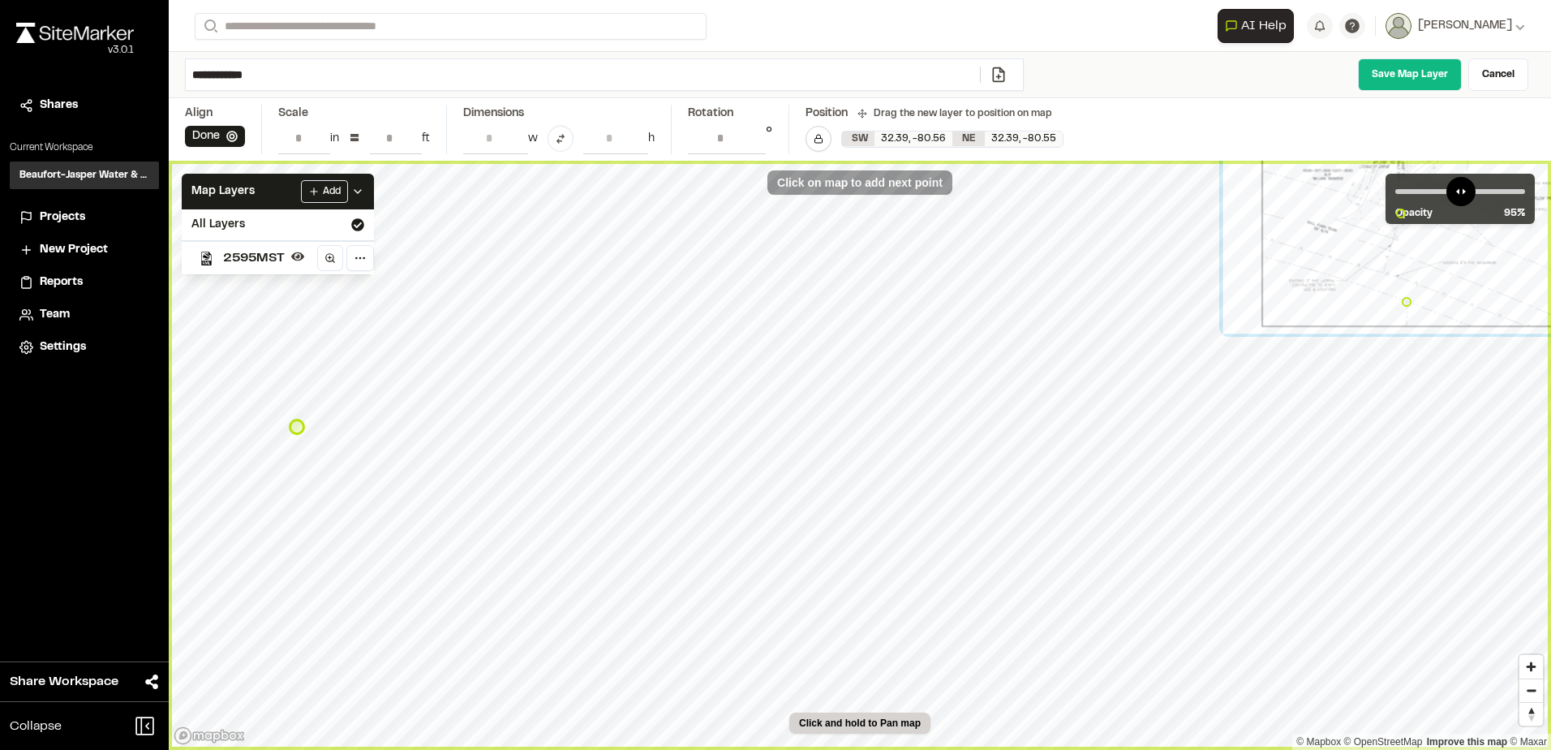
type input "**********"
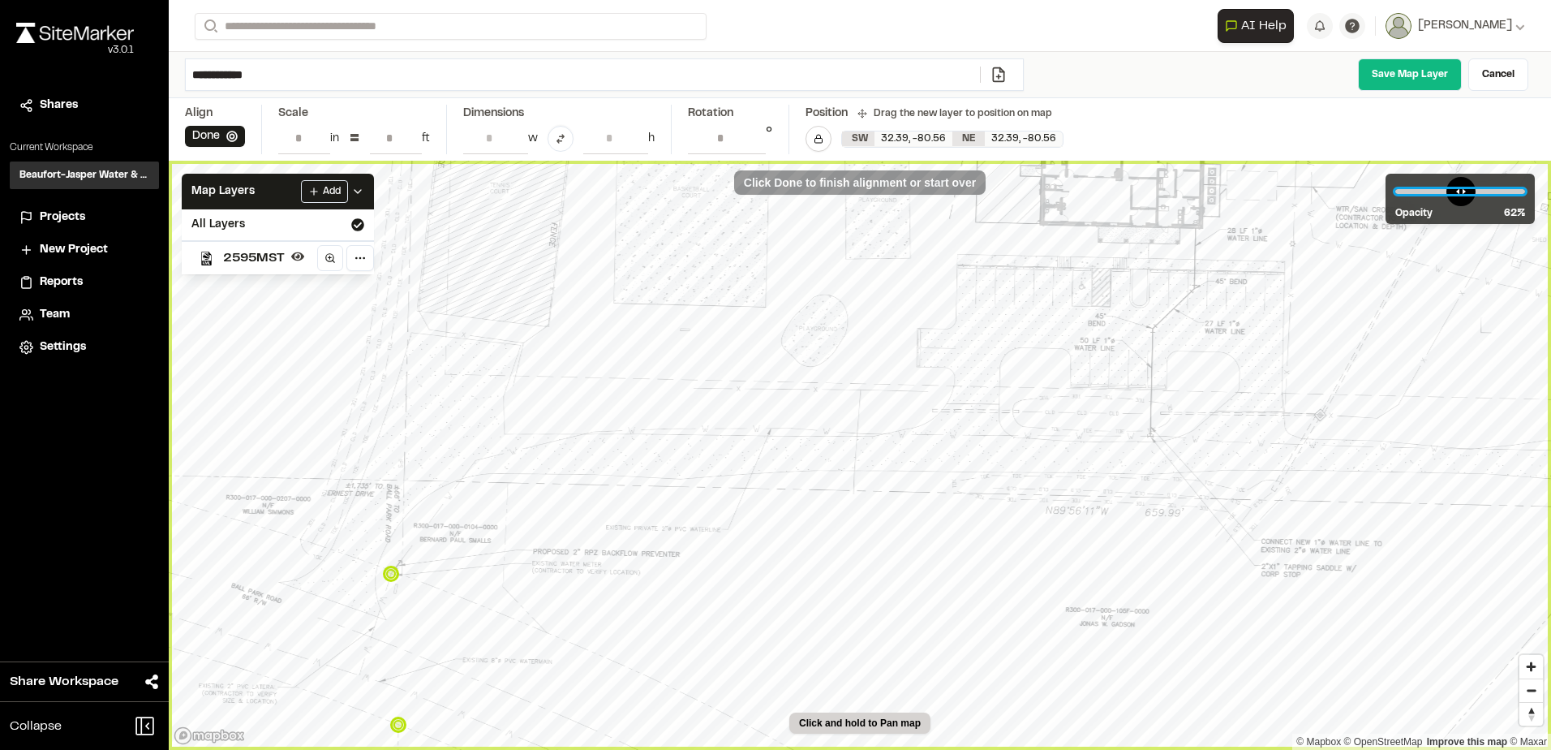
drag, startPoint x: 1508, startPoint y: 196, endPoint x: 1472, endPoint y: 192, distance: 35.8
click at [1472, 192] on input "range" at bounding box center [1460, 191] width 130 height 5
click at [233, 136] on icon at bounding box center [231, 136] width 11 height 11
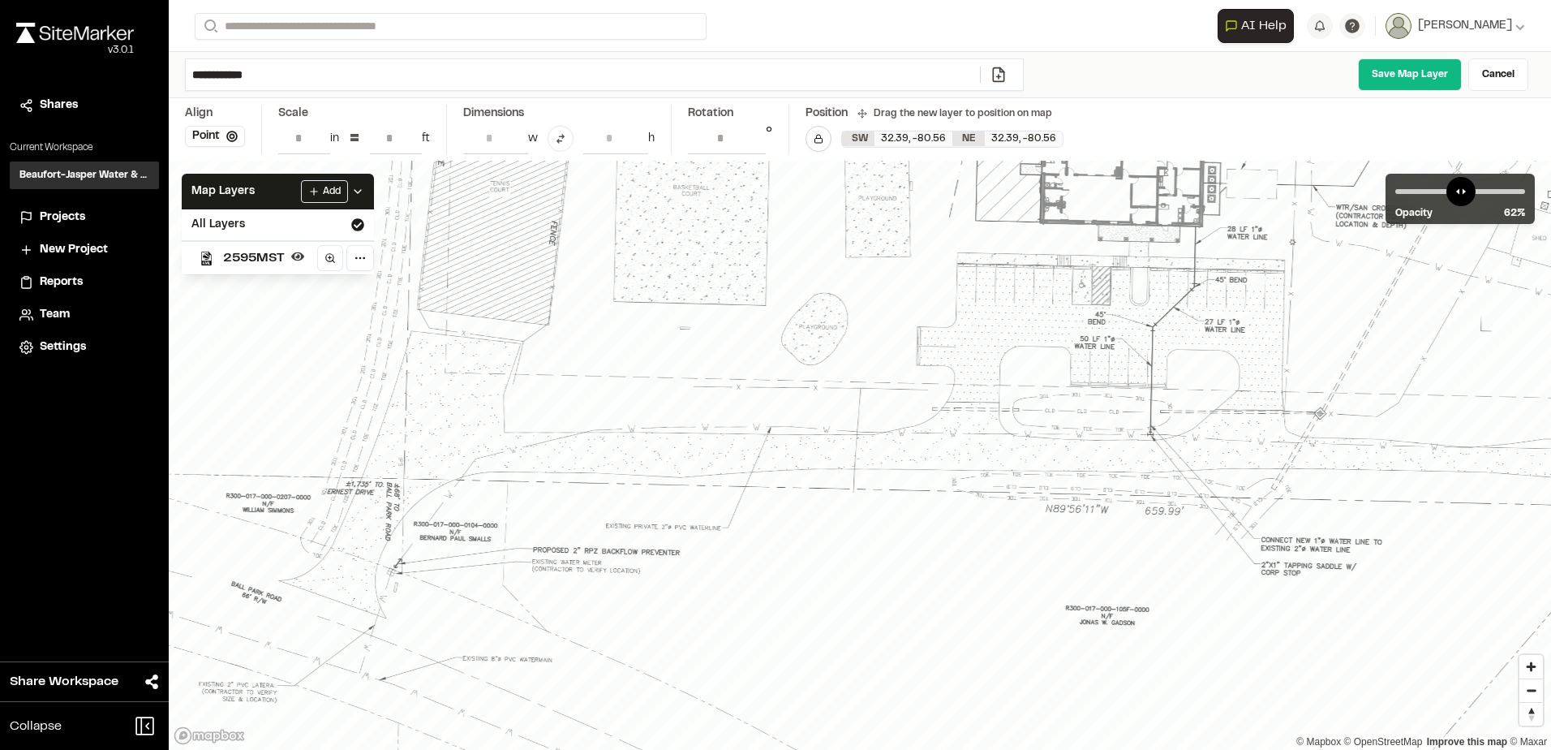
click at [1033, 391] on div at bounding box center [1255, 26] width 2344 height 1590
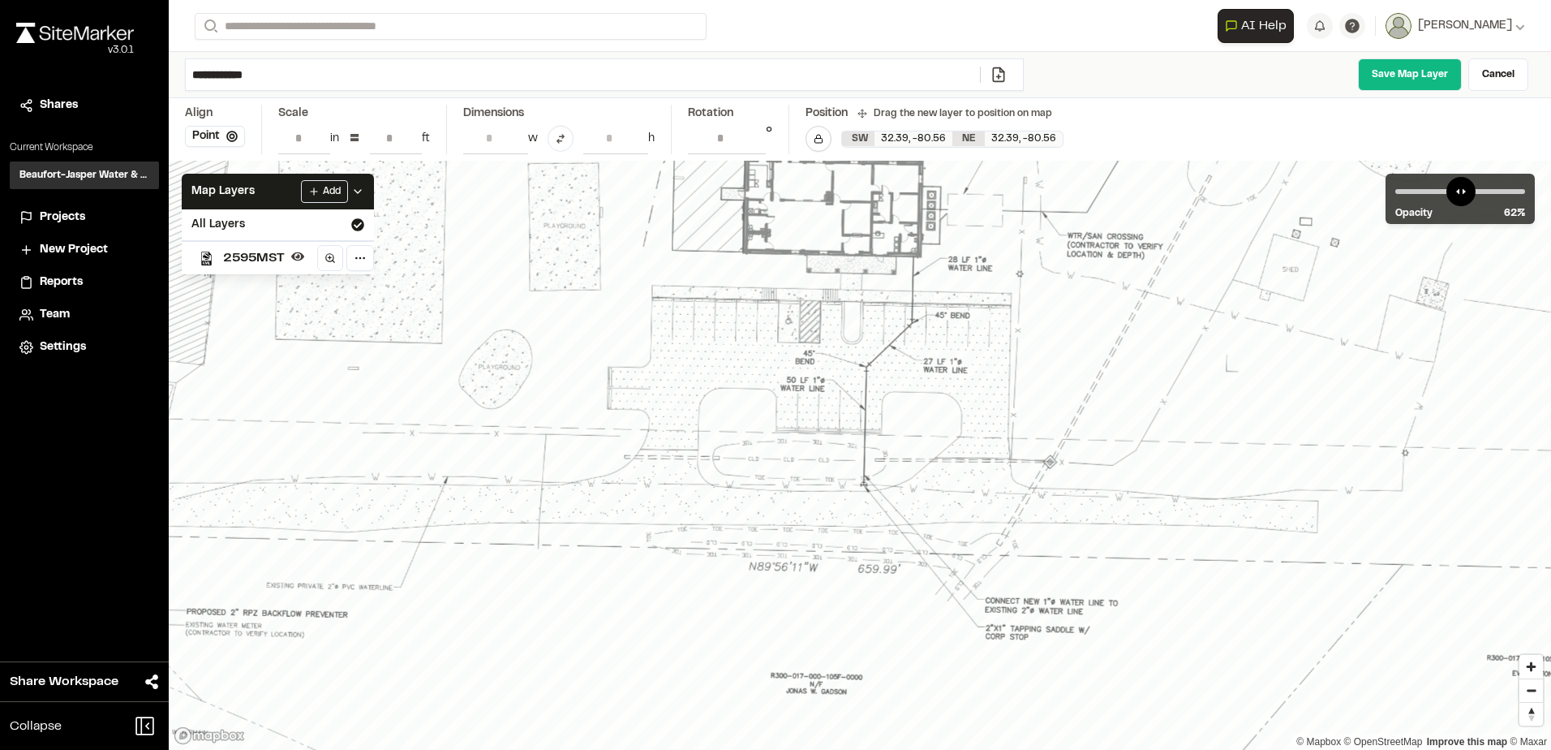
drag, startPoint x: 767, startPoint y: 595, endPoint x: 754, endPoint y: 587, distance: 14.2
click at [754, 587] on div at bounding box center [979, 36] width 2572 height 1745
click at [756, 589] on div at bounding box center [979, 38] width 2572 height 1745
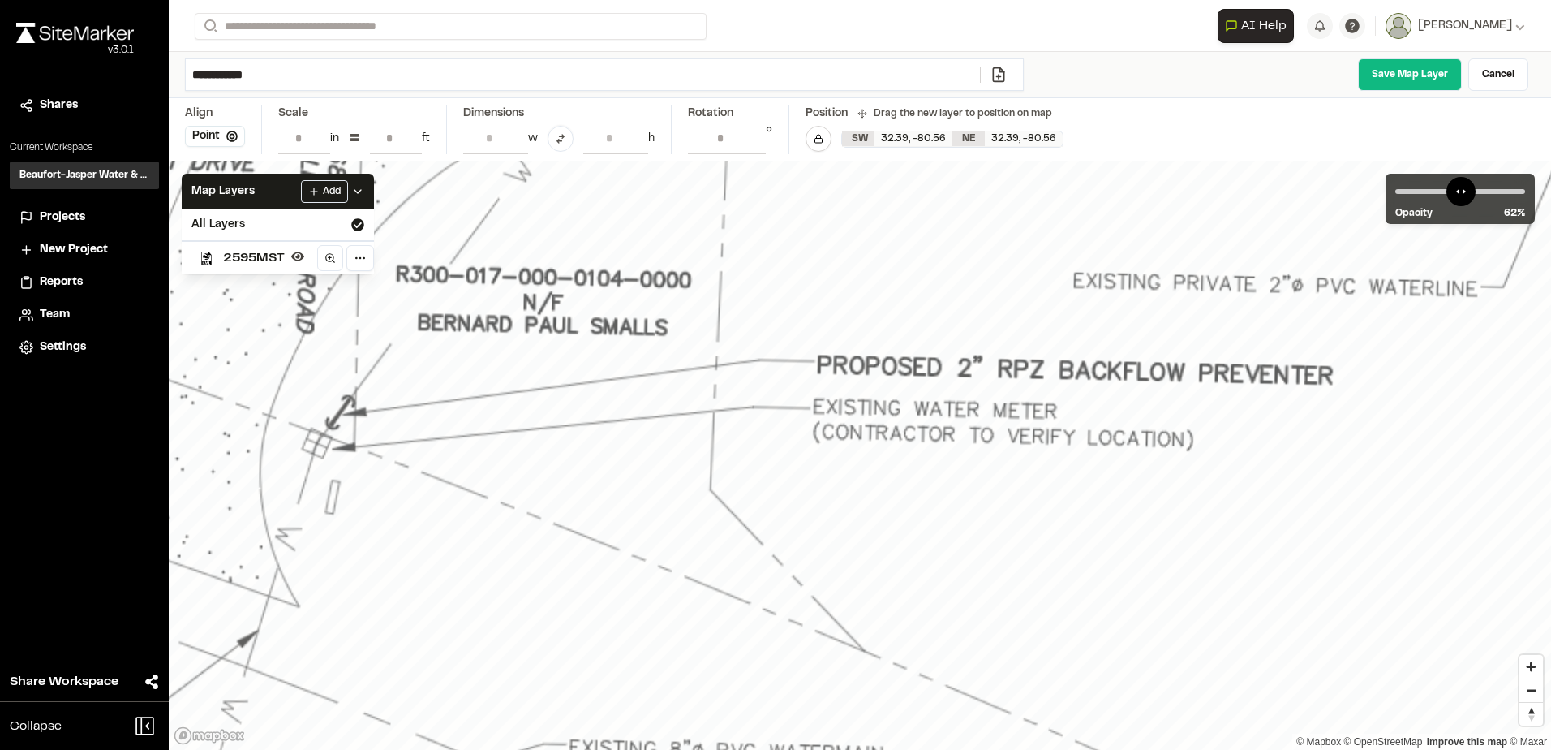
drag, startPoint x: 424, startPoint y: 477, endPoint x: 458, endPoint y: 494, distance: 38.1
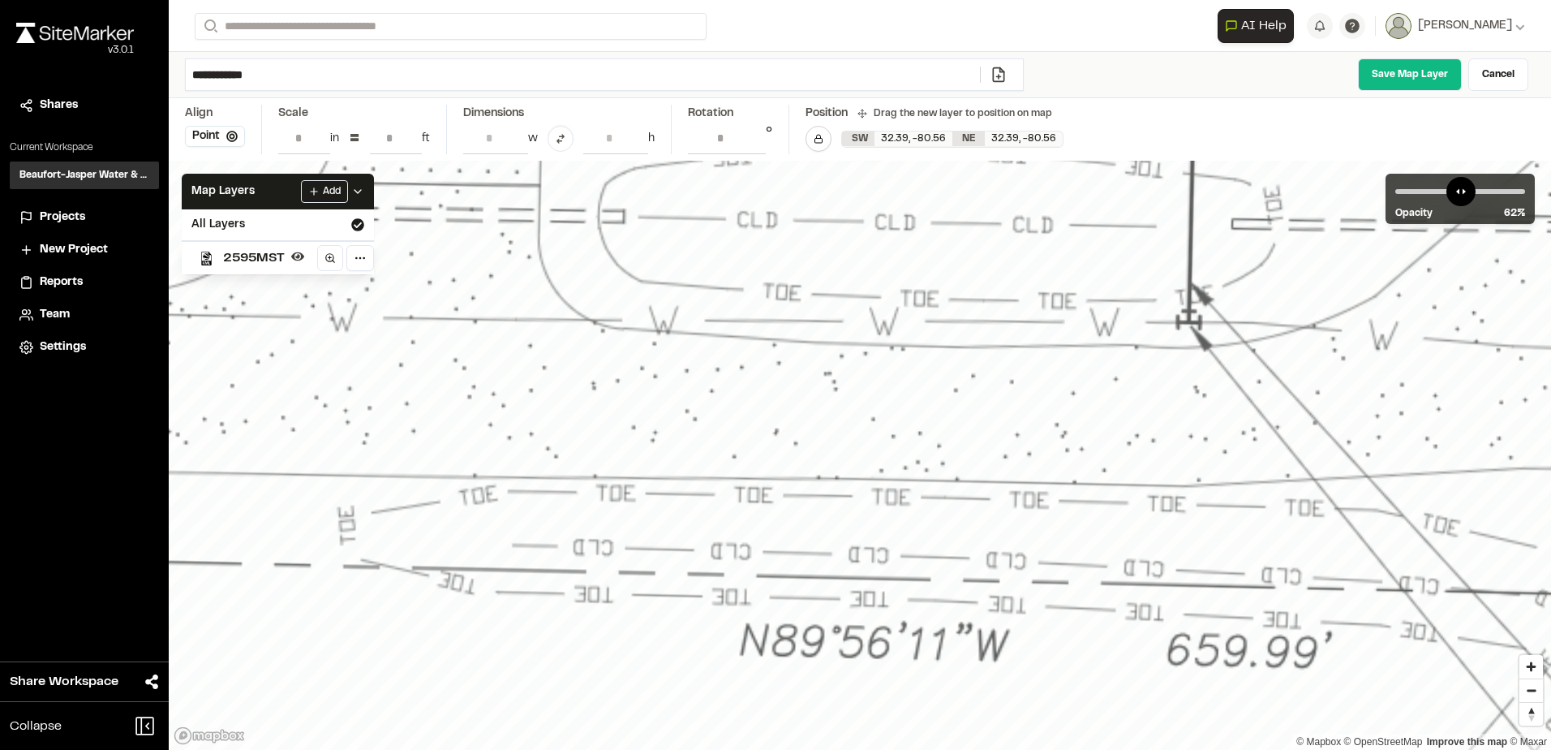
drag, startPoint x: 1216, startPoint y: 315, endPoint x: 1173, endPoint y: 289, distance: 50.2
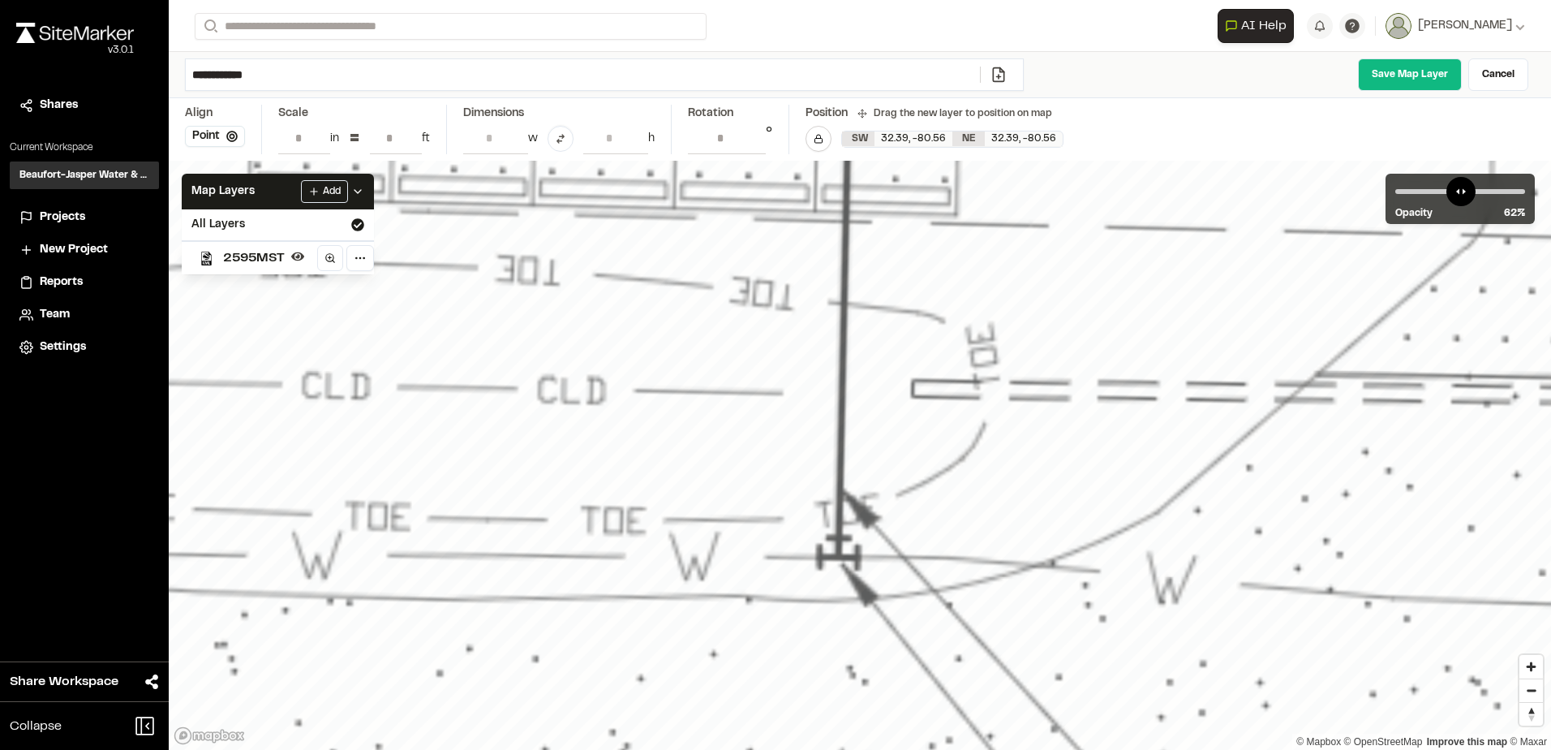
drag, startPoint x: 914, startPoint y: 526, endPoint x: 902, endPoint y: 483, distance: 44.7
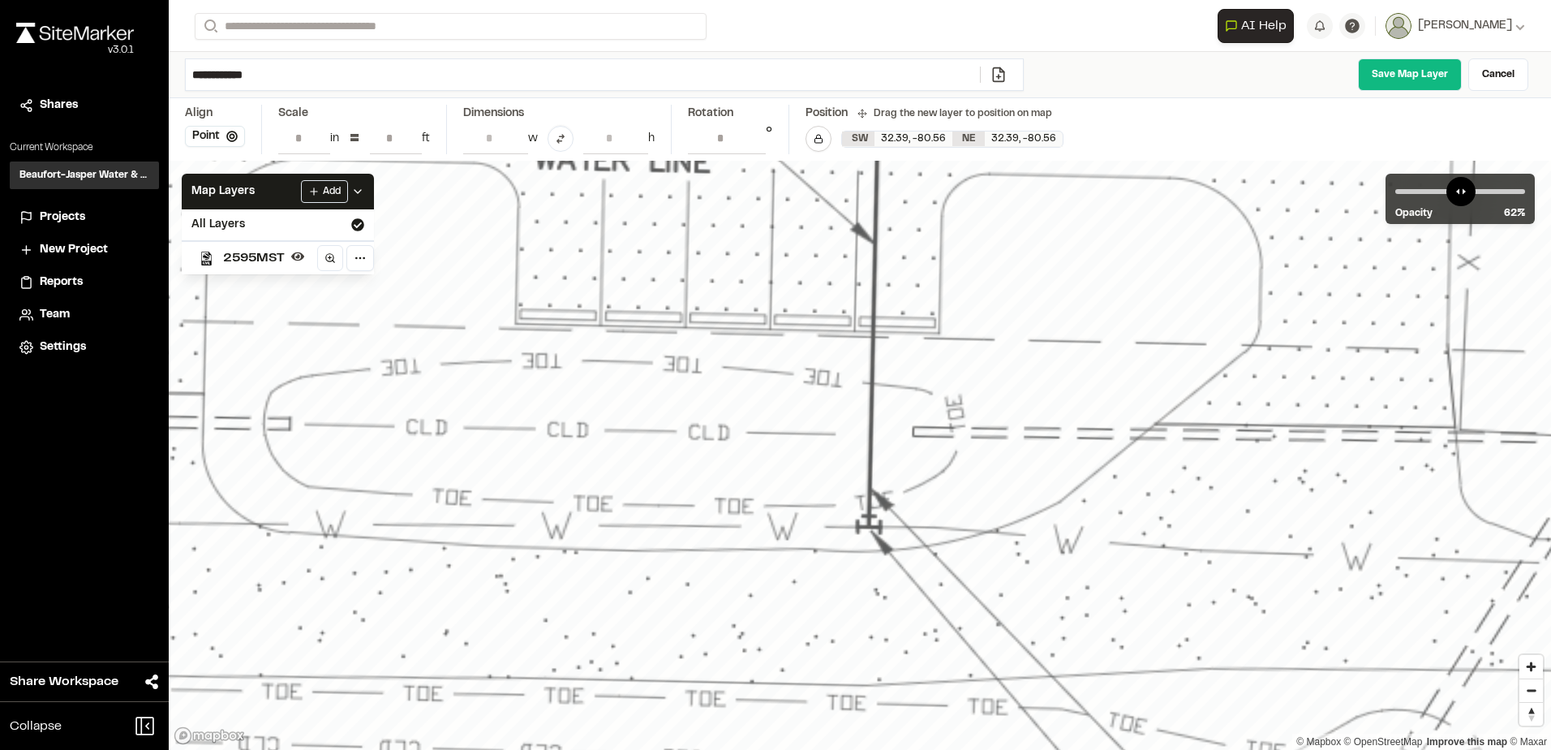
drag, startPoint x: 925, startPoint y: 518, endPoint x: 919, endPoint y: 430, distance: 88.6
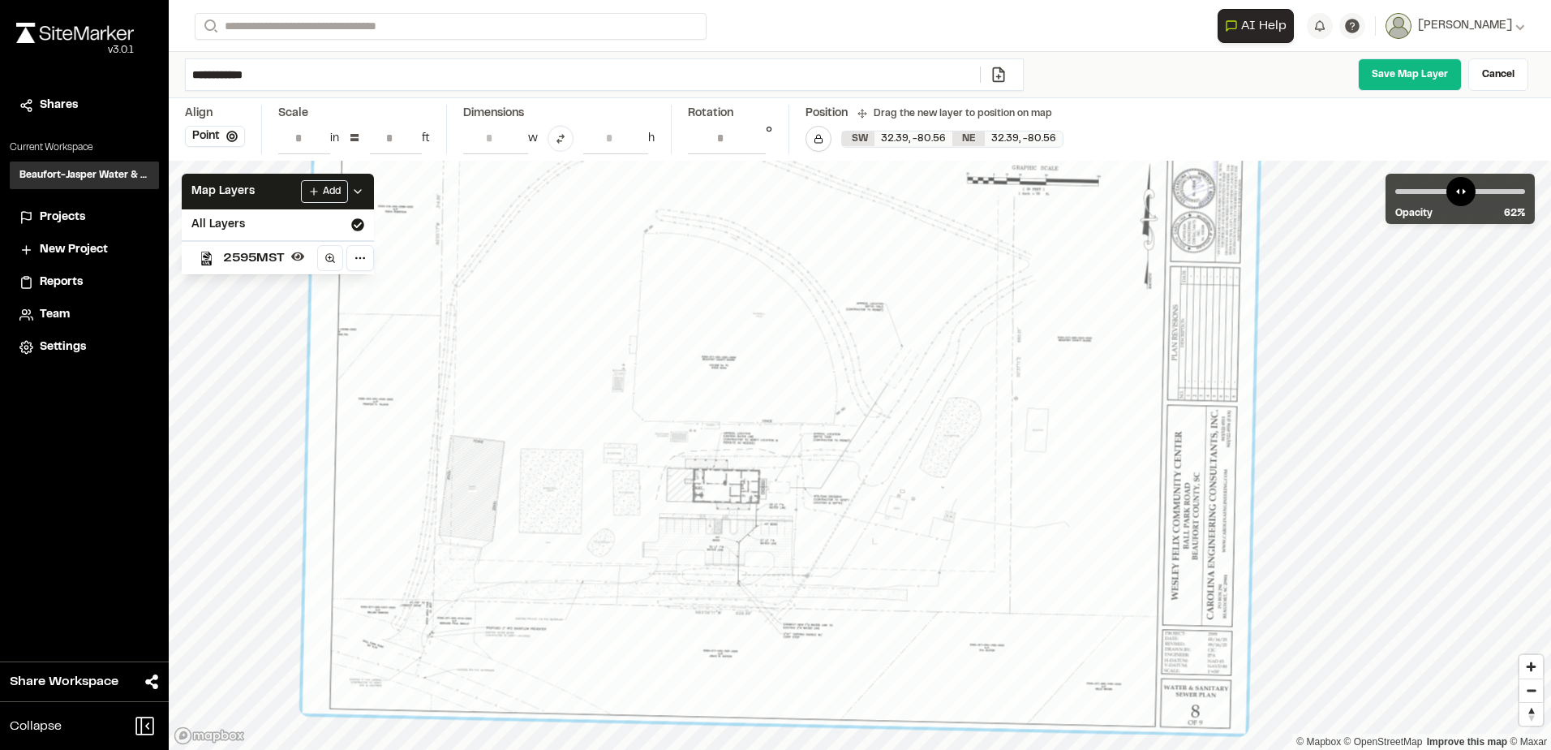
click at [855, 749] on html "Close sidebar v 3.0.1 Shares Current Workspace Beaufort-Jasper Water & Sewer Au…" at bounding box center [775, 375] width 1551 height 750
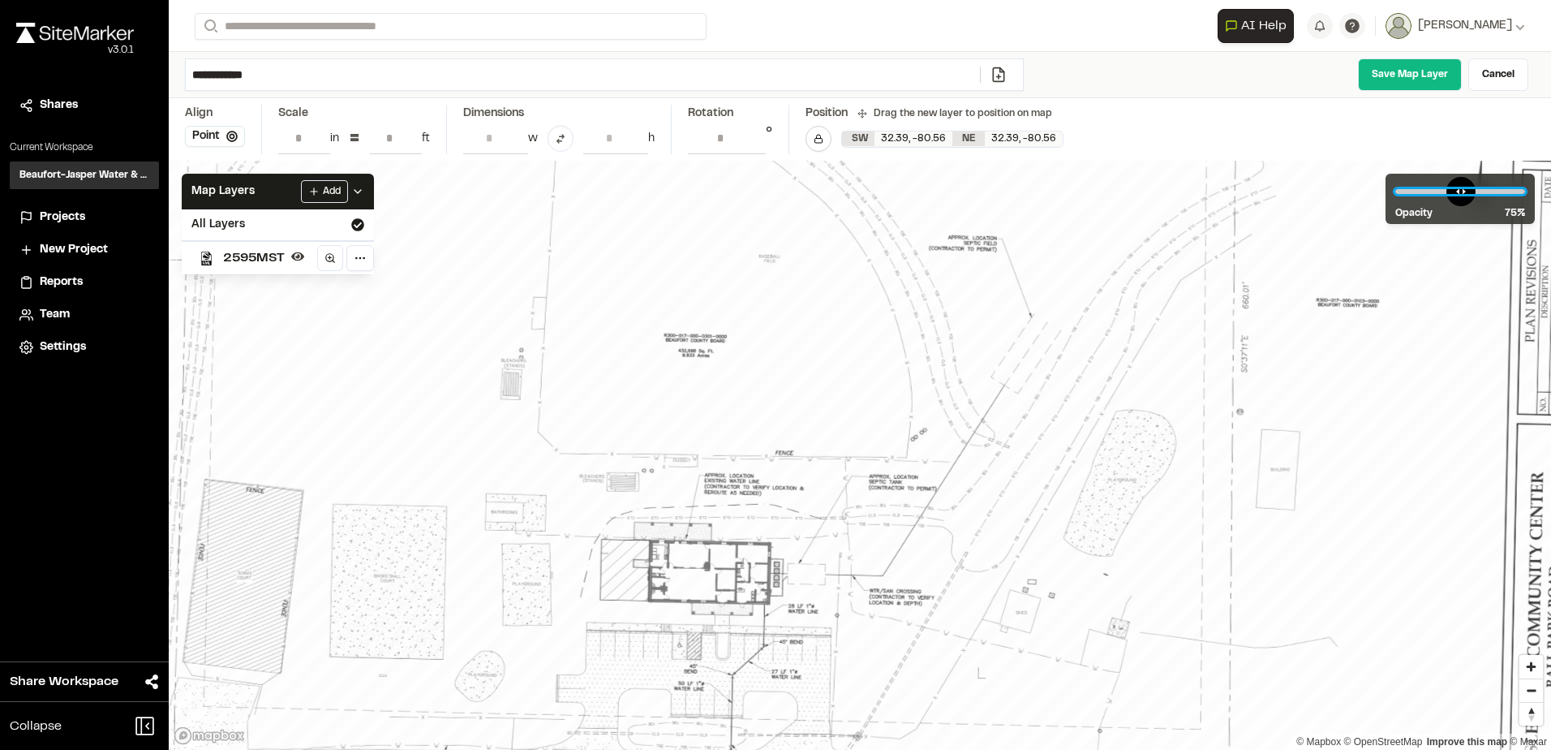
drag, startPoint x: 1467, startPoint y: 187, endPoint x: 1485, endPoint y: 194, distance: 20.0
type input "**"
click at [1485, 194] on input "range" at bounding box center [1460, 191] width 130 height 5
click at [1434, 75] on link "Save Map Layer" at bounding box center [1410, 74] width 104 height 32
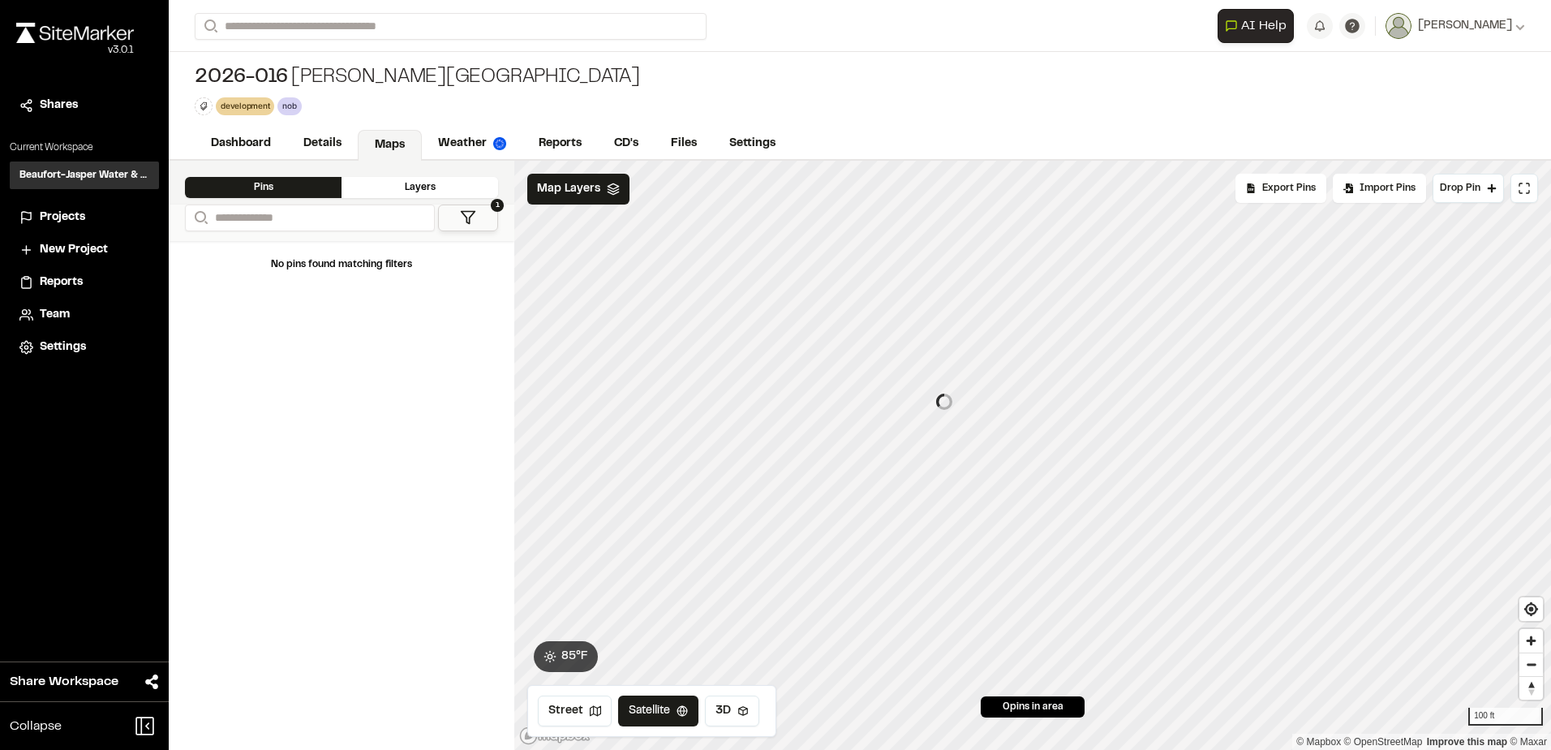
click at [491, 212] on button "1" at bounding box center [468, 217] width 60 height 27
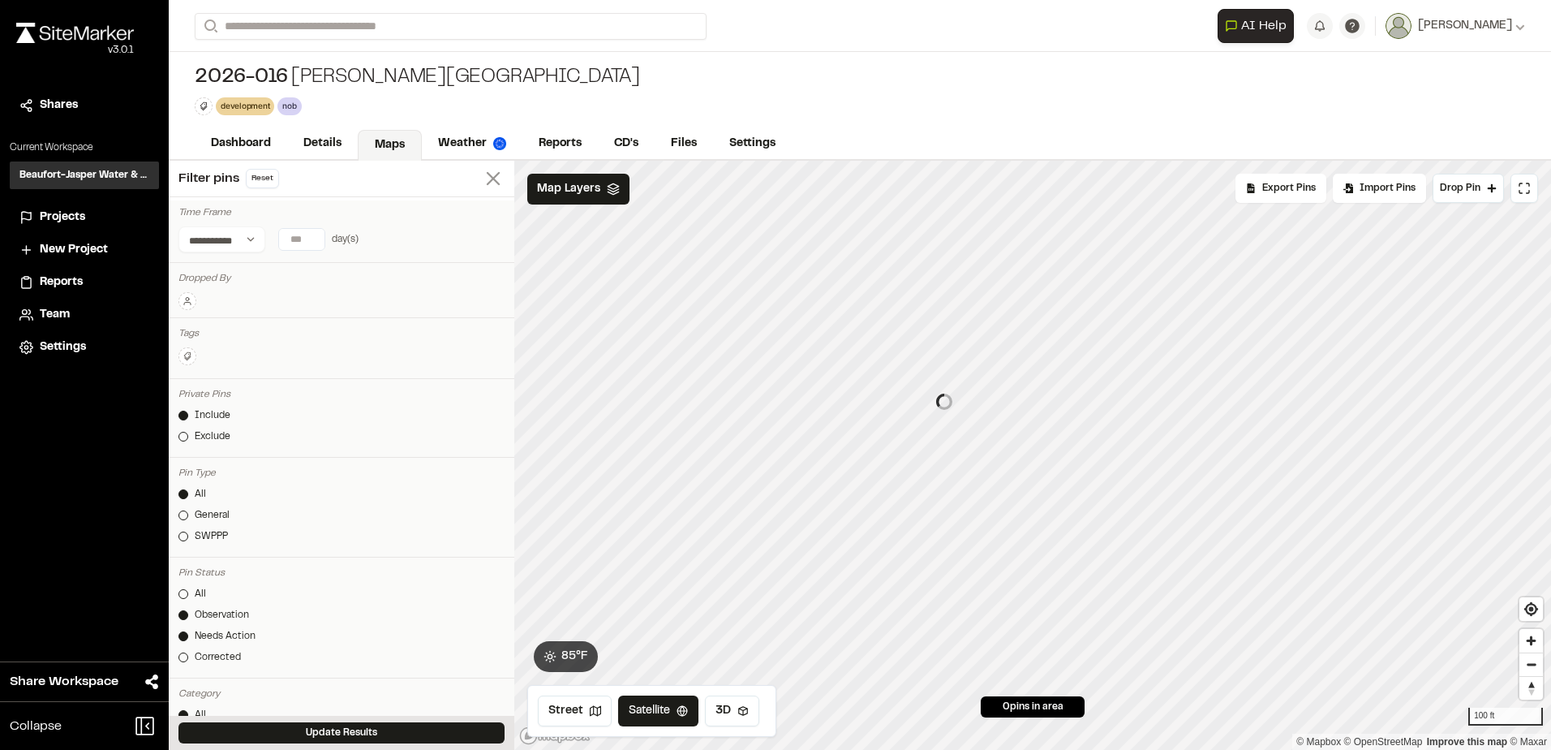
click at [489, 178] on icon at bounding box center [493, 178] width 23 height 23
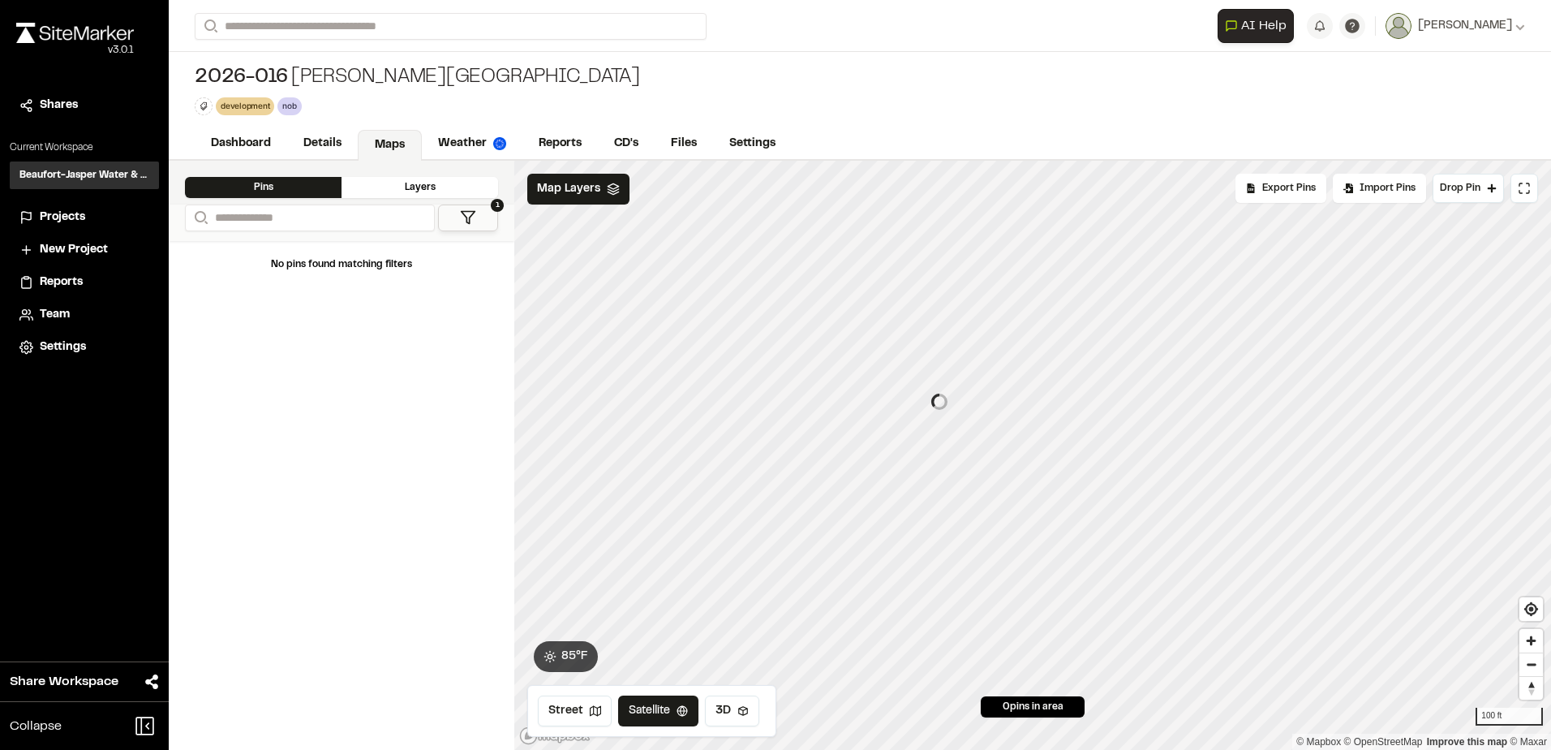
click at [464, 214] on polygon at bounding box center [469, 218] width 14 height 12
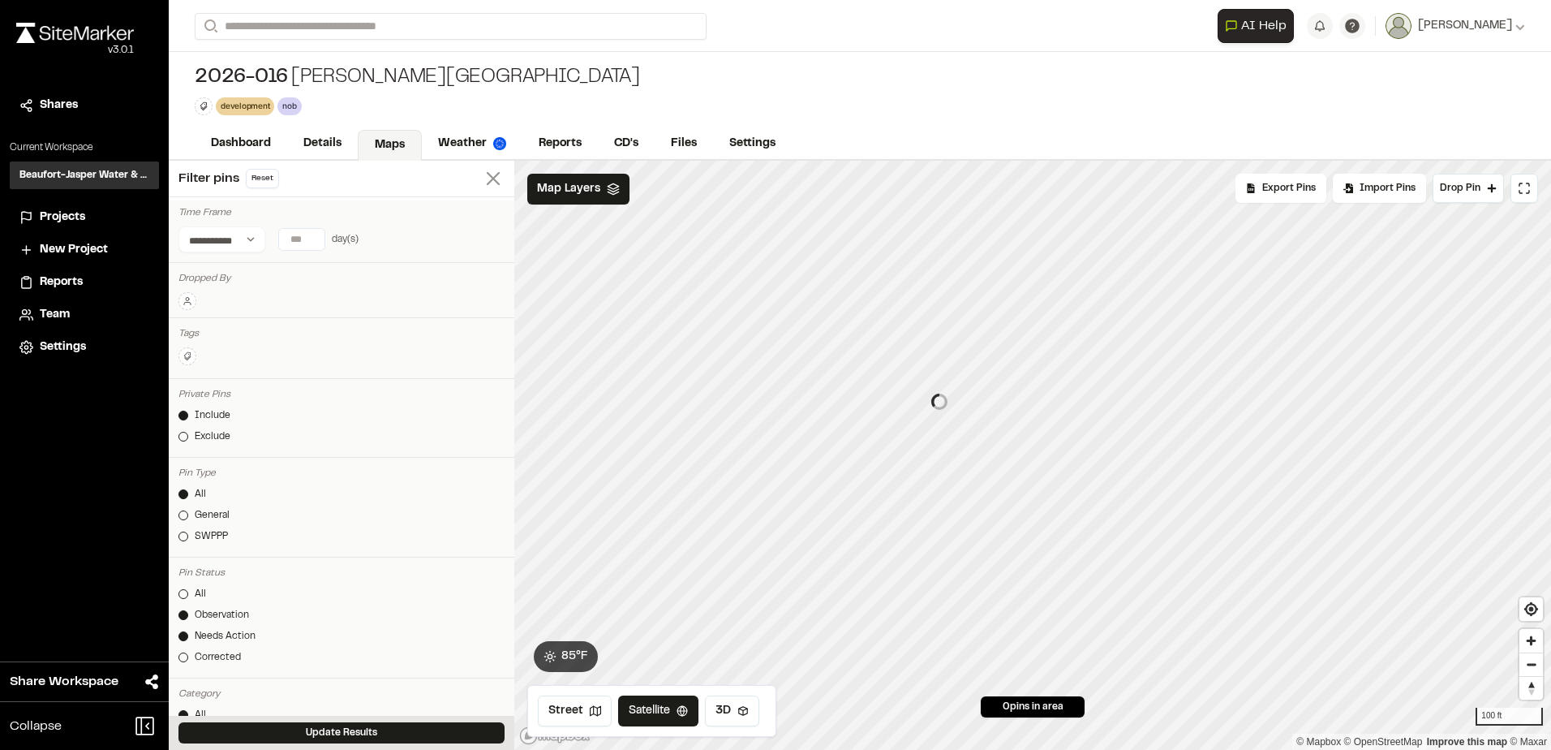
click at [482, 188] on icon at bounding box center [493, 178] width 23 height 23
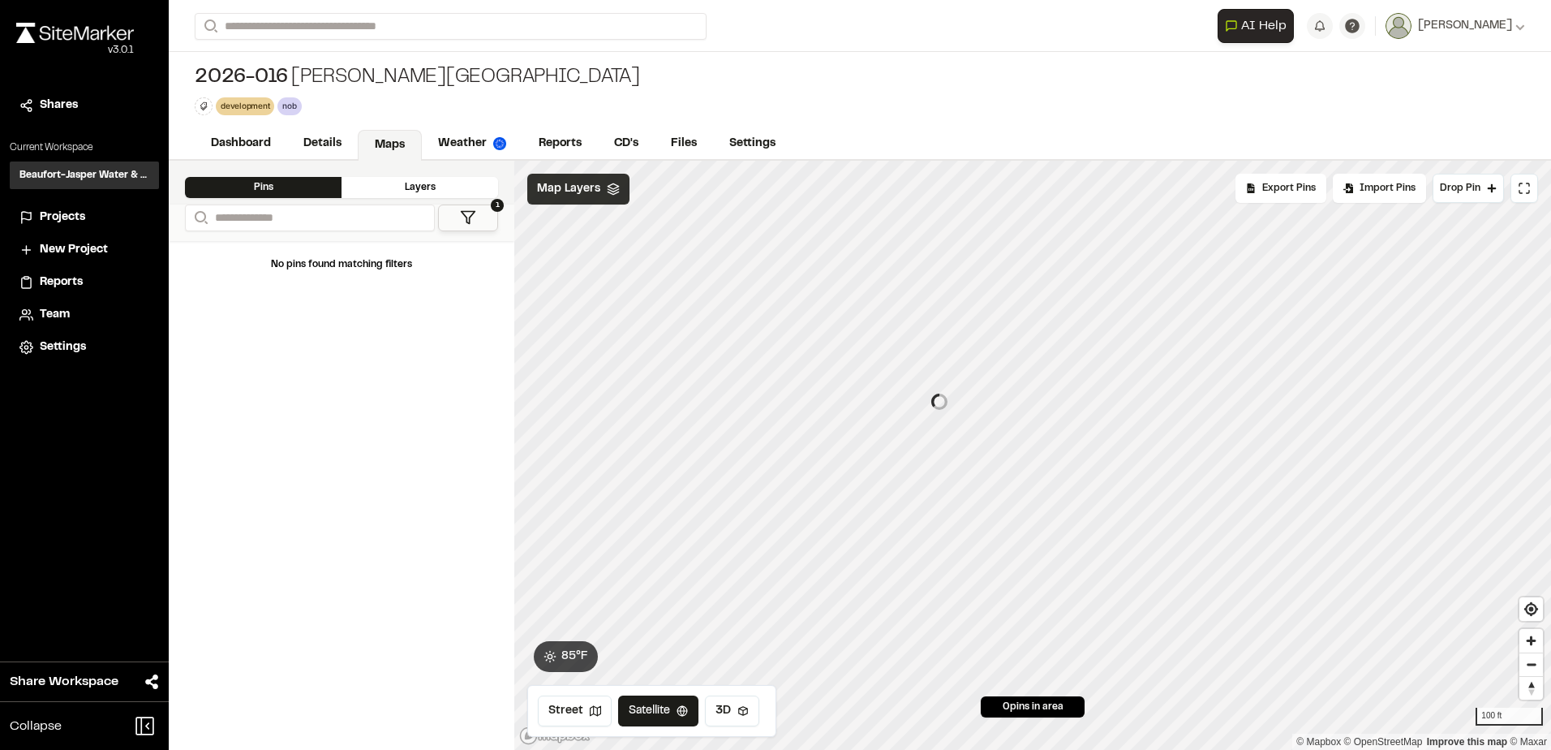
click at [566, 187] on span "Map Layers" at bounding box center [568, 189] width 63 height 18
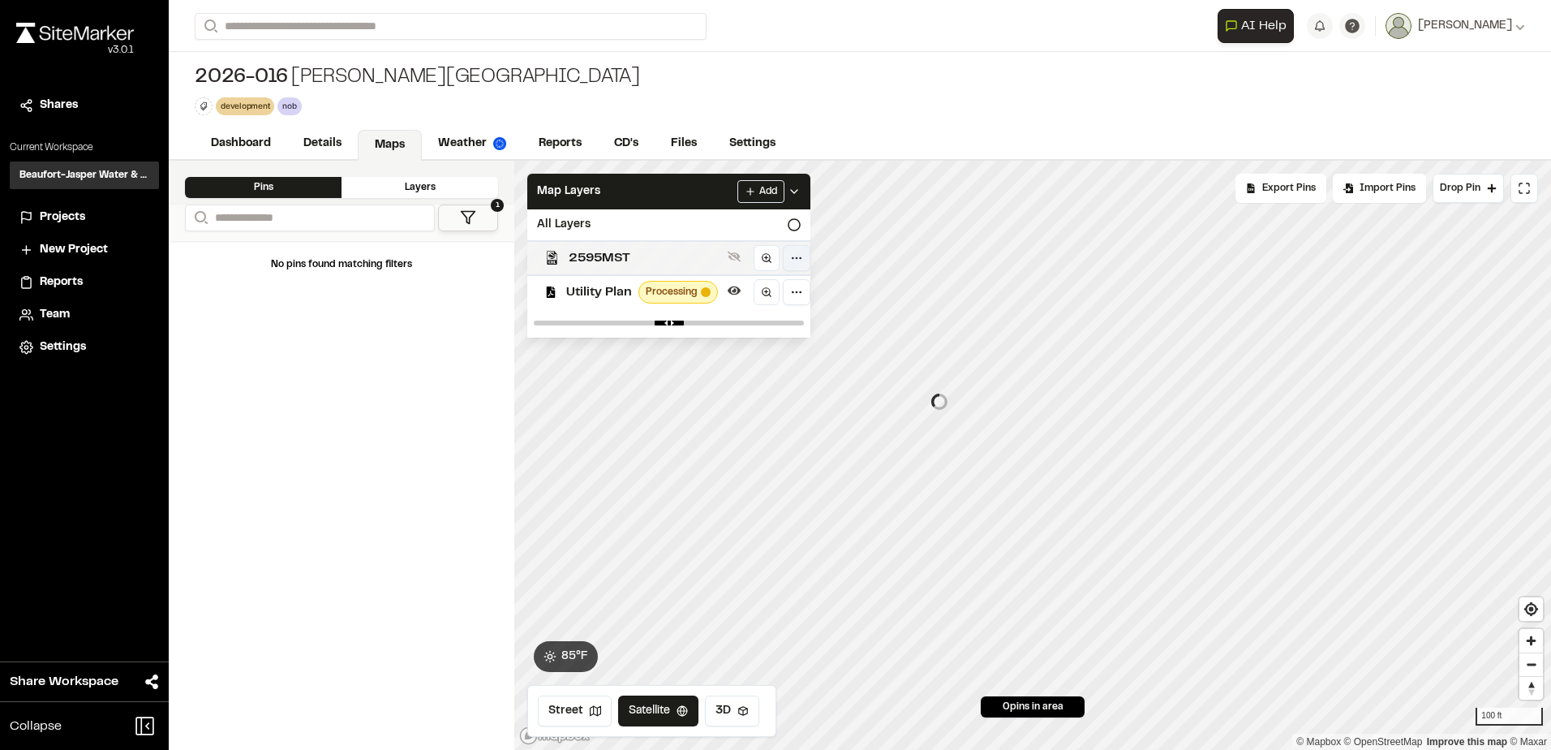
click at [791, 257] on html "Close sidebar v 3.0.1 Shares Current Workspace Beaufort-Jasper Water & Sewer Au…" at bounding box center [775, 375] width 1551 height 750
click at [744, 293] on div "Edit" at bounding box center [738, 292] width 135 height 28
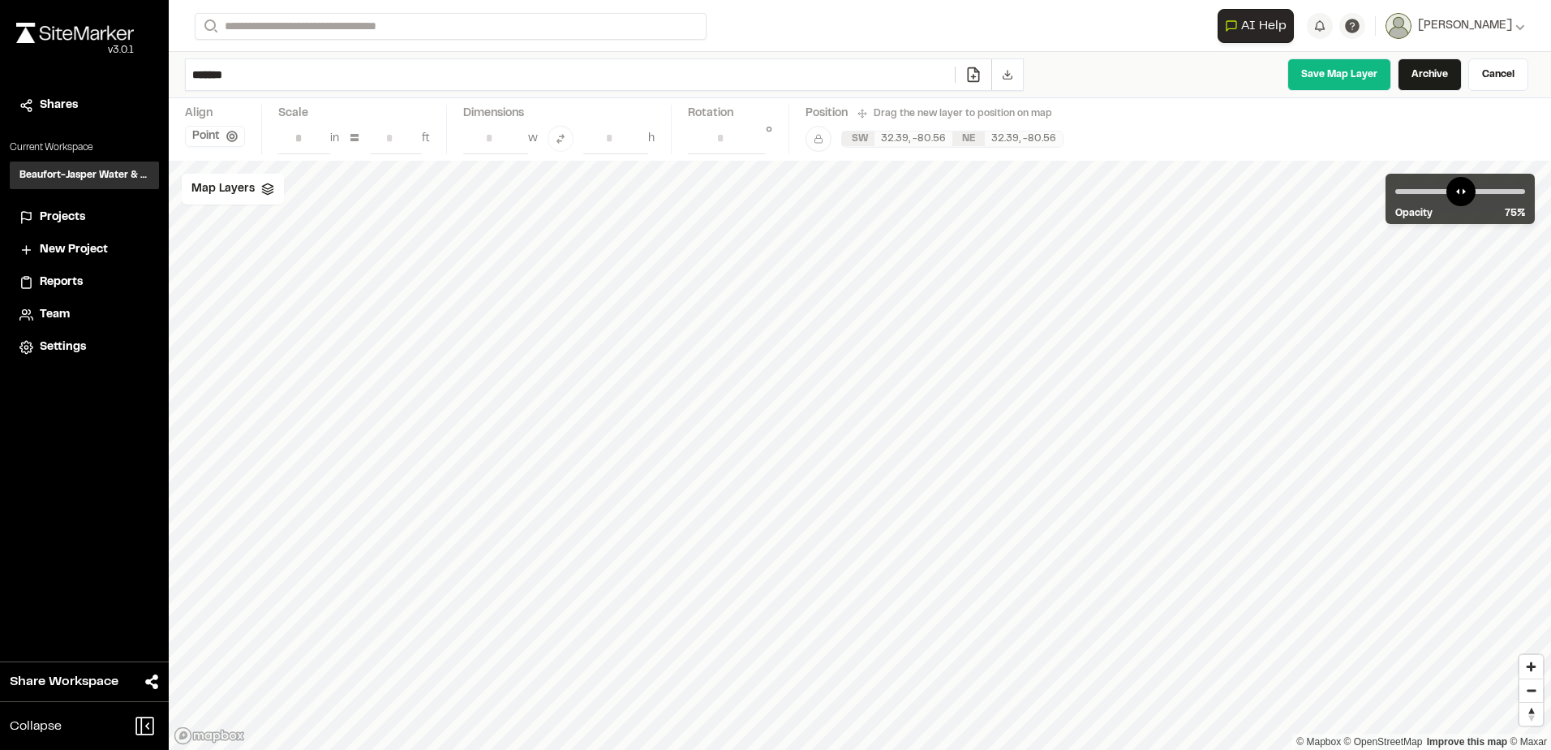
click at [279, 77] on input "*******" at bounding box center [570, 74] width 769 height 31
drag, startPoint x: 279, startPoint y: 77, endPoint x: 151, endPoint y: 76, distance: 128.2
click at [151, 76] on div "Close sidebar v 3.0.1 Shares Current Workspace Beaufort-Jasper Water & Sewer Au…" at bounding box center [775, 375] width 1551 height 750
type input "**********"
click at [1343, 71] on link "Save Map Layer" at bounding box center [1339, 74] width 104 height 32
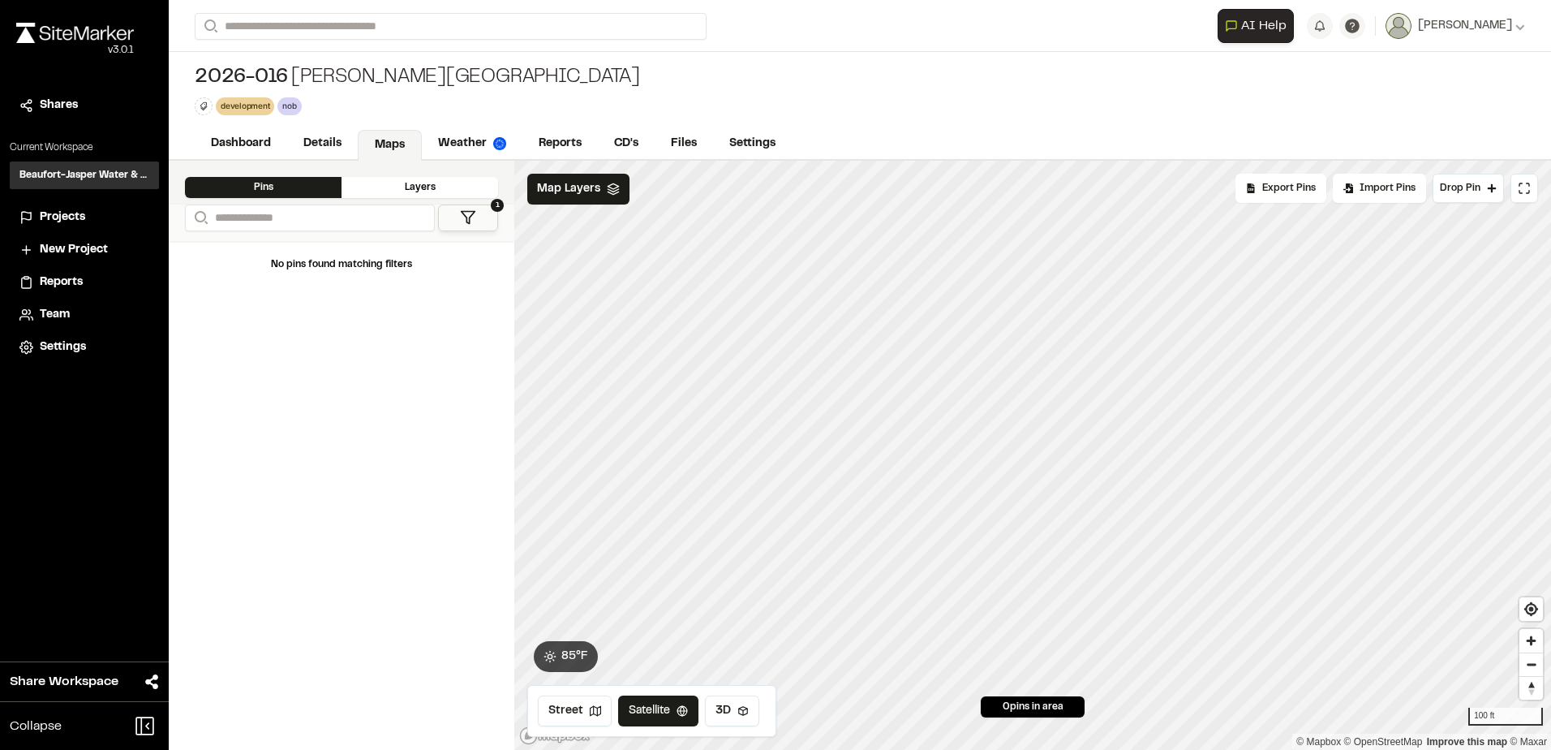
click at [466, 212] on polygon at bounding box center [469, 218] width 14 height 12
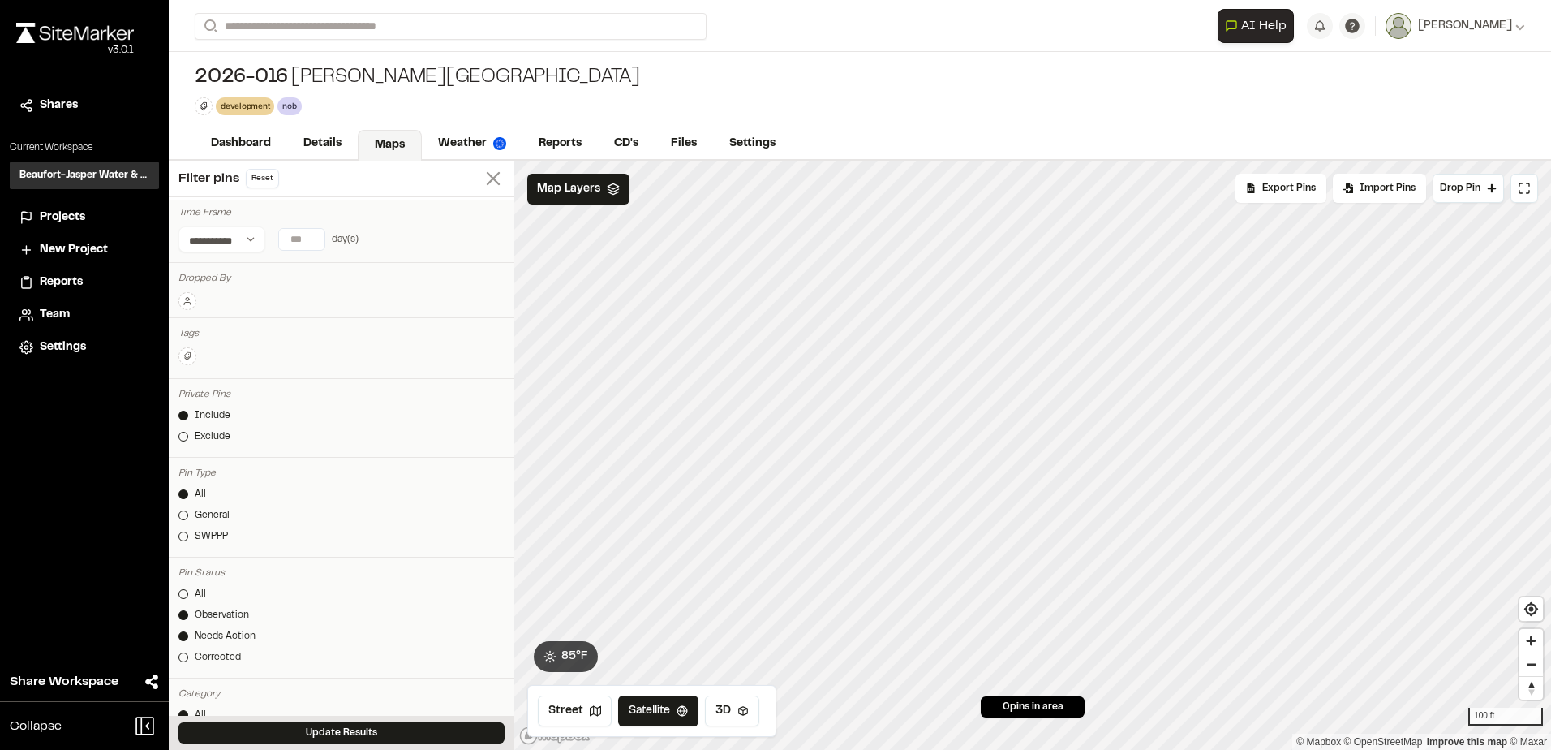
click at [487, 179] on icon at bounding box center [493, 178] width 23 height 23
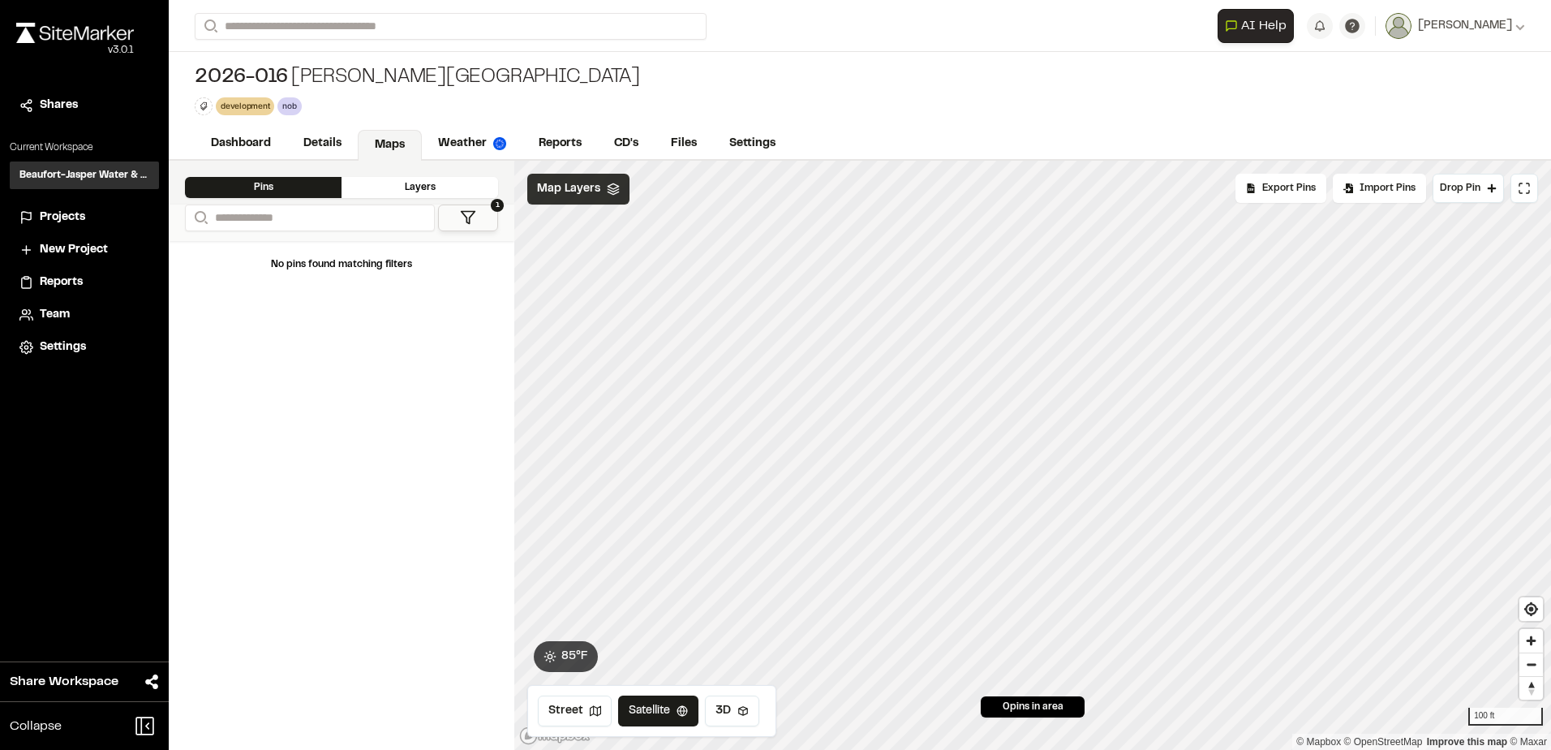
click at [591, 194] on span "Map Layers" at bounding box center [568, 189] width 63 height 18
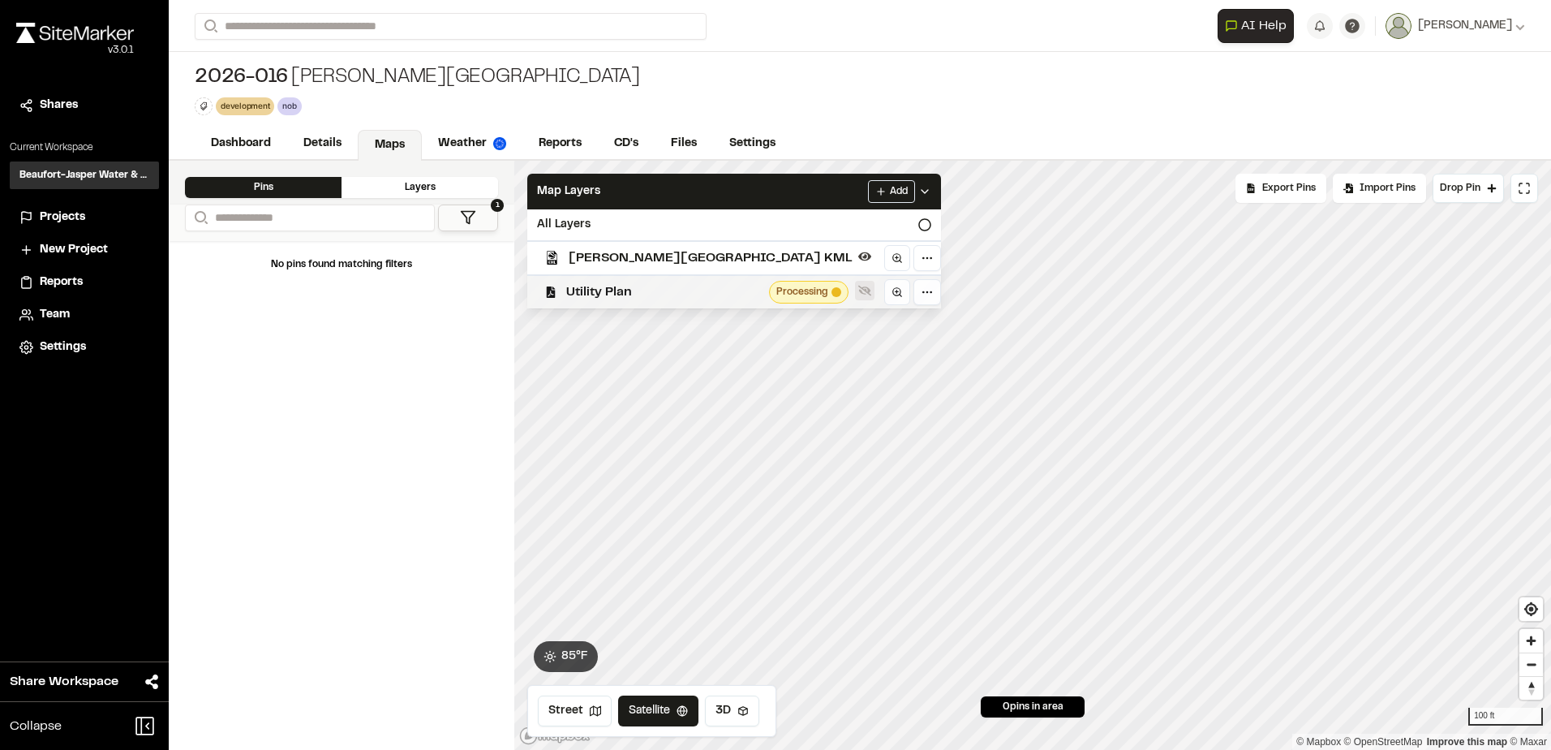
click at [858, 286] on icon at bounding box center [864, 290] width 13 height 13
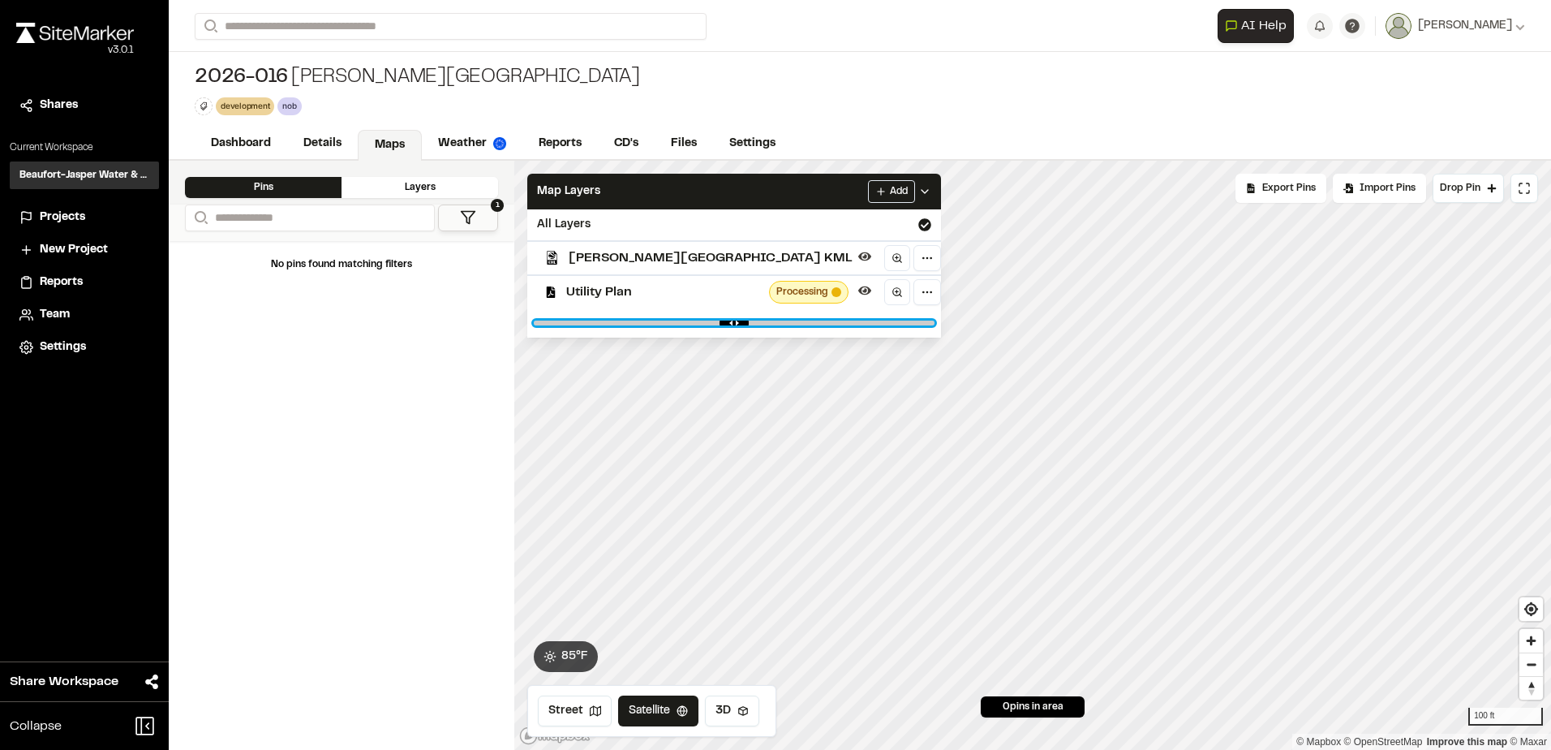
drag, startPoint x: 860, startPoint y: 322, endPoint x: 691, endPoint y: 312, distance: 169.1
click at [691, 320] on input "range" at bounding box center [734, 322] width 401 height 5
drag, startPoint x: 689, startPoint y: 319, endPoint x: 794, endPoint y: 322, distance: 105.5
click at [794, 322] on div at bounding box center [734, 322] width 414 height 29
drag, startPoint x: 693, startPoint y: 325, endPoint x: 717, endPoint y: 327, distance: 24.4
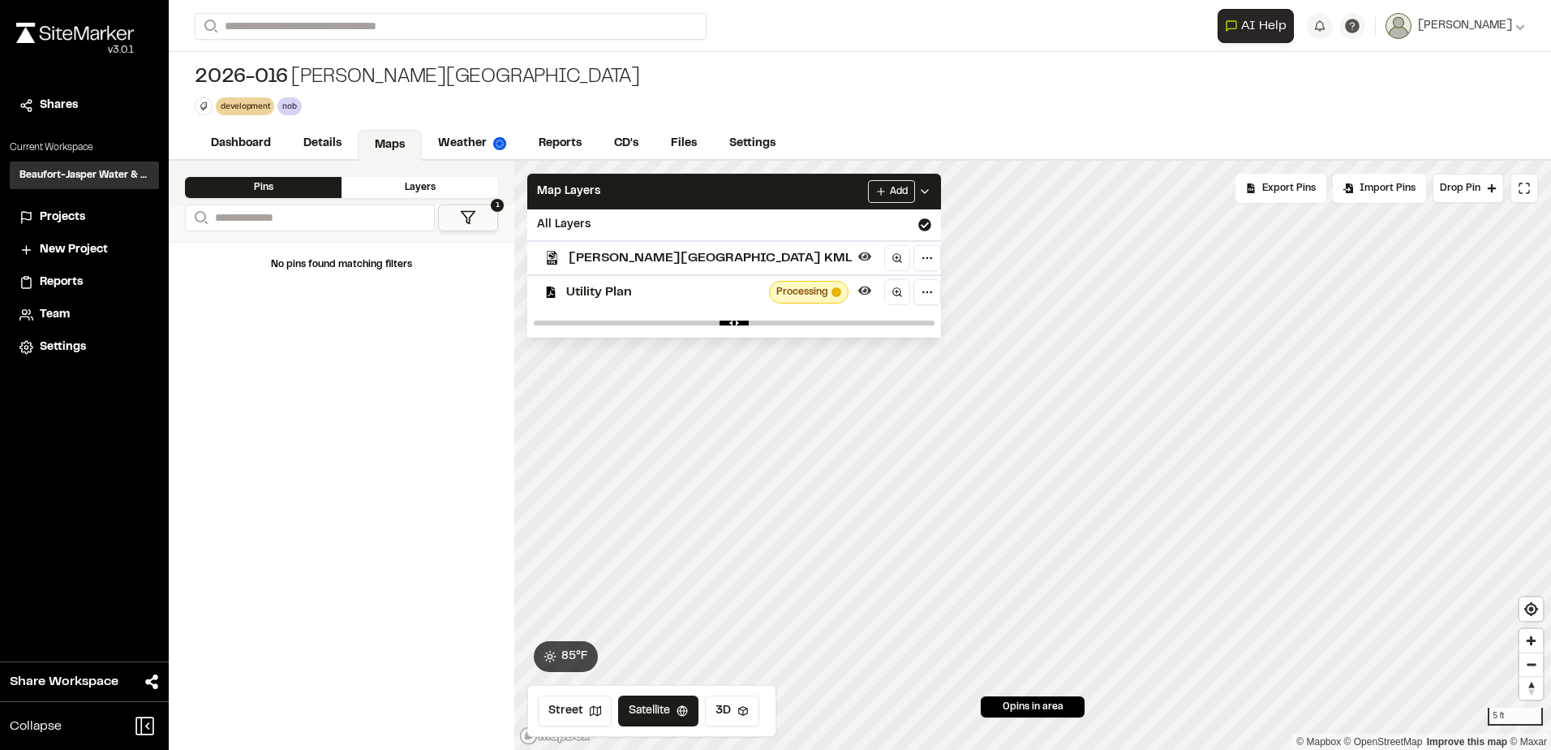
click at [717, 327] on div at bounding box center [734, 322] width 414 height 29
drag, startPoint x: 704, startPoint y: 325, endPoint x: 647, endPoint y: 305, distance: 60.8
type input "****"
click at [647, 320] on input "range" at bounding box center [734, 322] width 401 height 5
click at [911, 128] on div "Dashboard Details Maps Weather Reports CD's Files Settings" at bounding box center [860, 144] width 1382 height 32
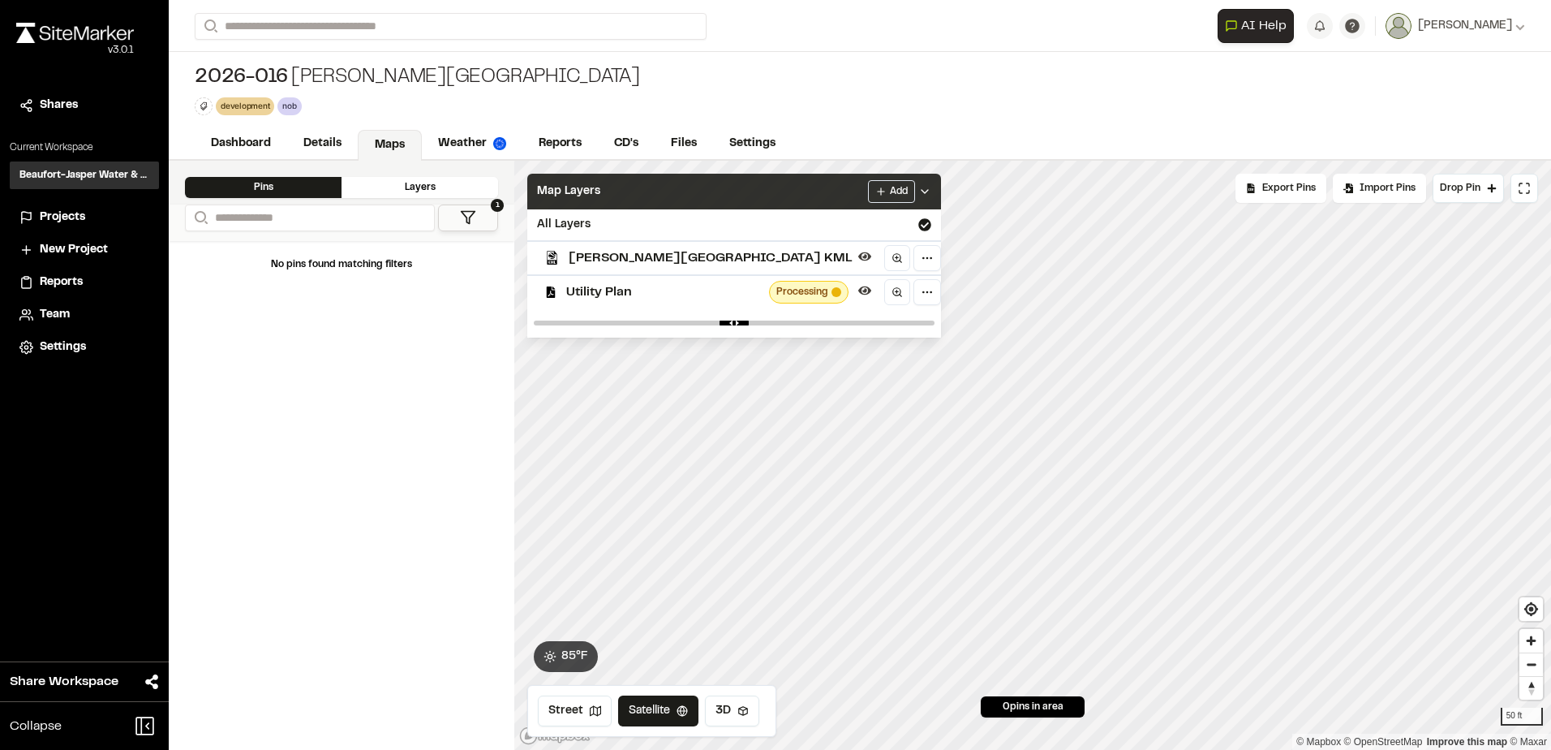
click at [918, 186] on icon at bounding box center [924, 191] width 13 height 13
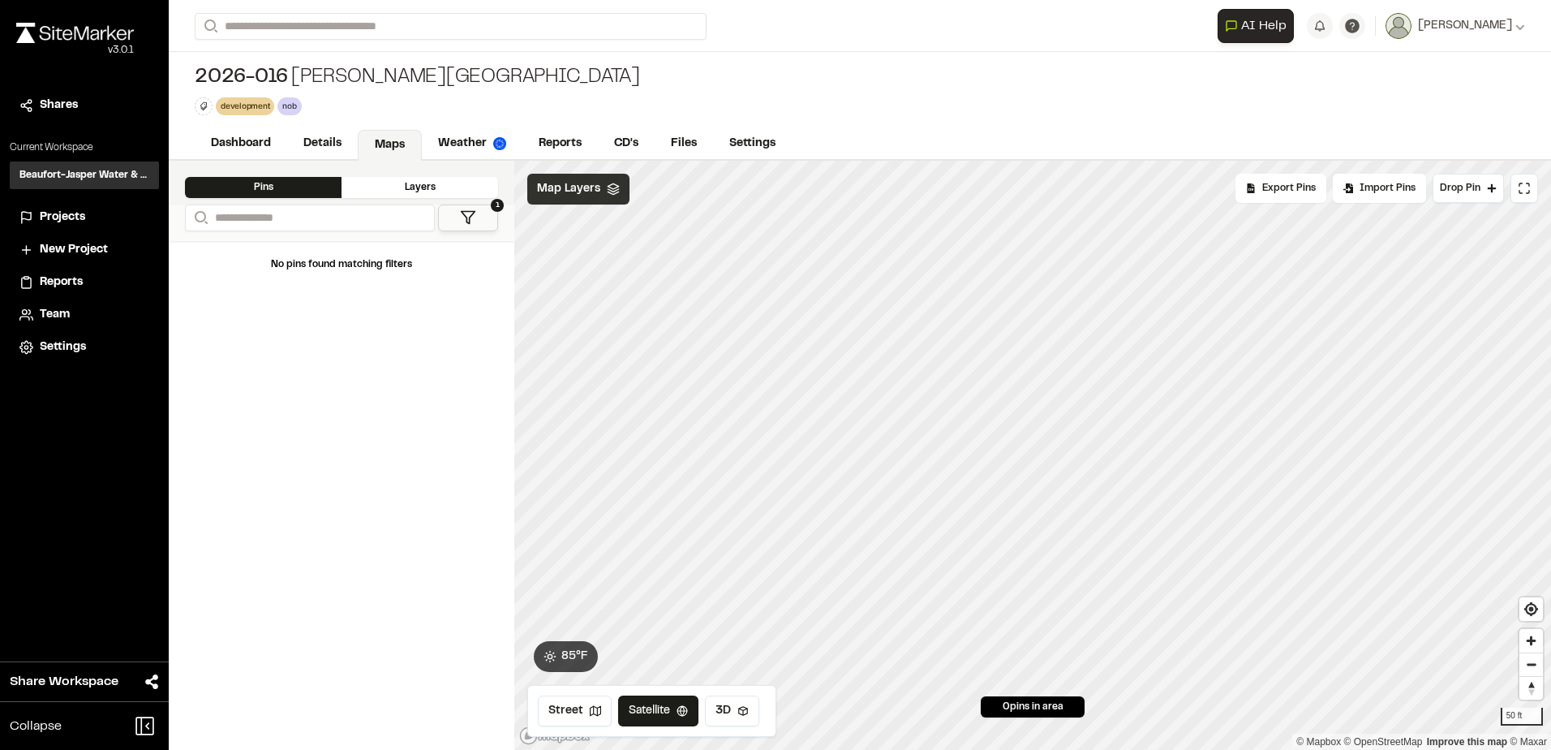
click at [108, 173] on h3 "Beaufort-Jasper Water & Sewer Authority" at bounding box center [84, 175] width 130 height 15
click at [315, 143] on link "Details" at bounding box center [323, 145] width 72 height 31
